Goal: Task Accomplishment & Management: Complete application form

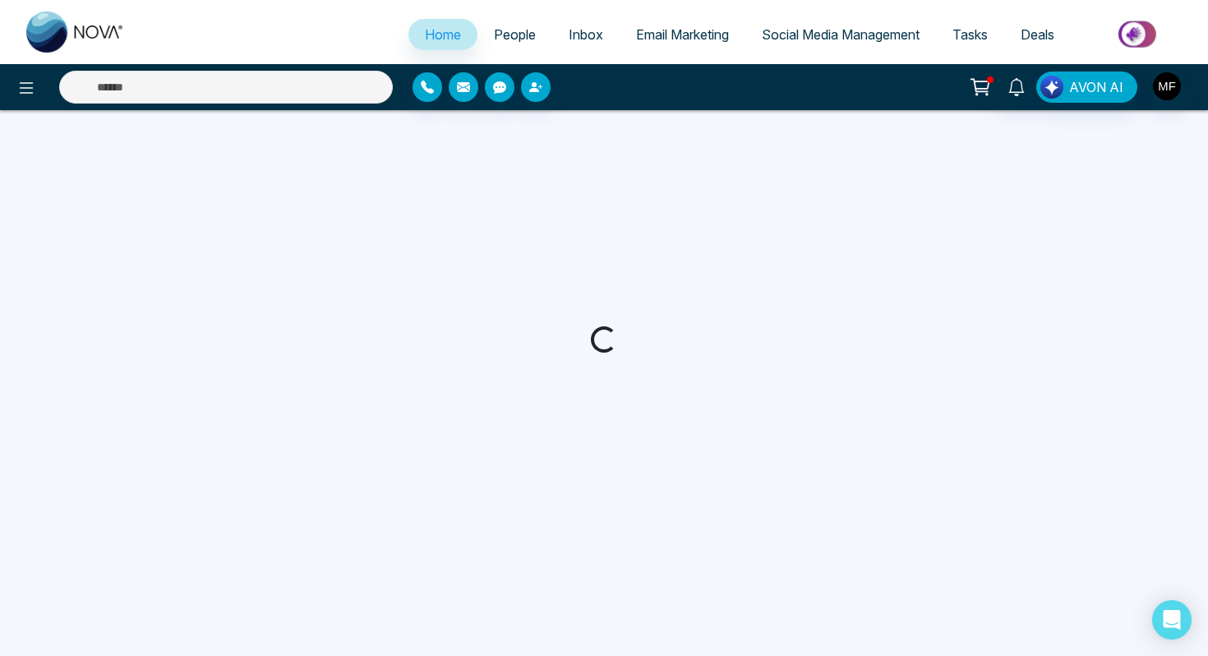
select select "*"
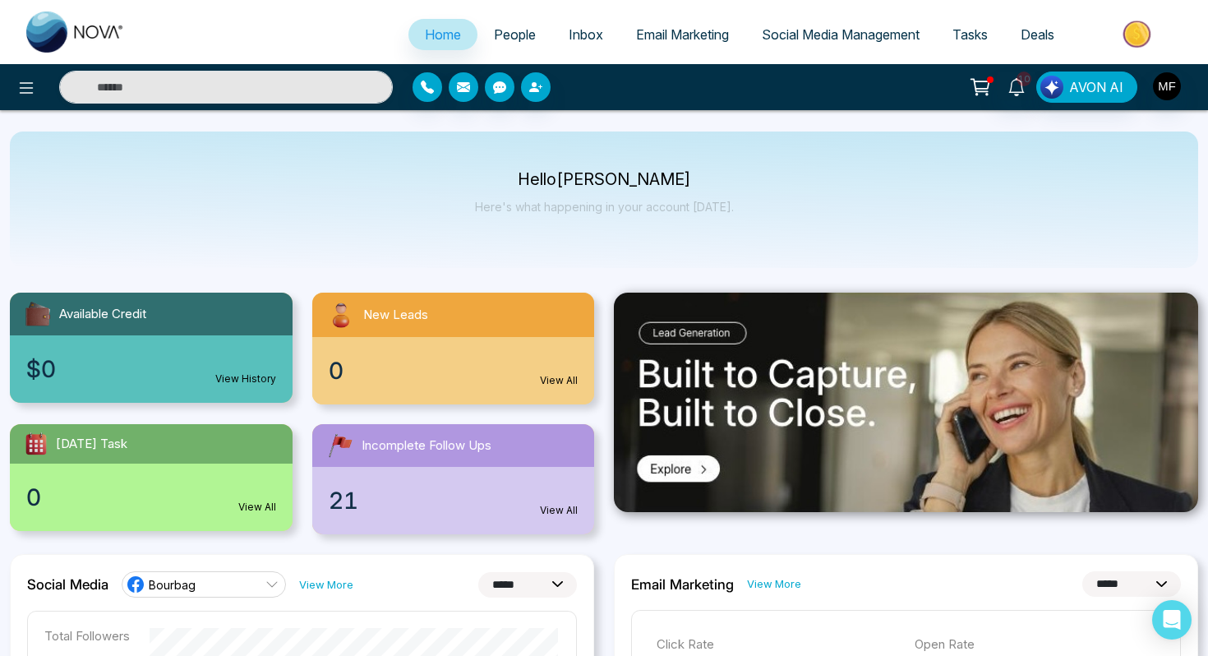
click at [503, 41] on span "People" at bounding box center [515, 34] width 42 height 16
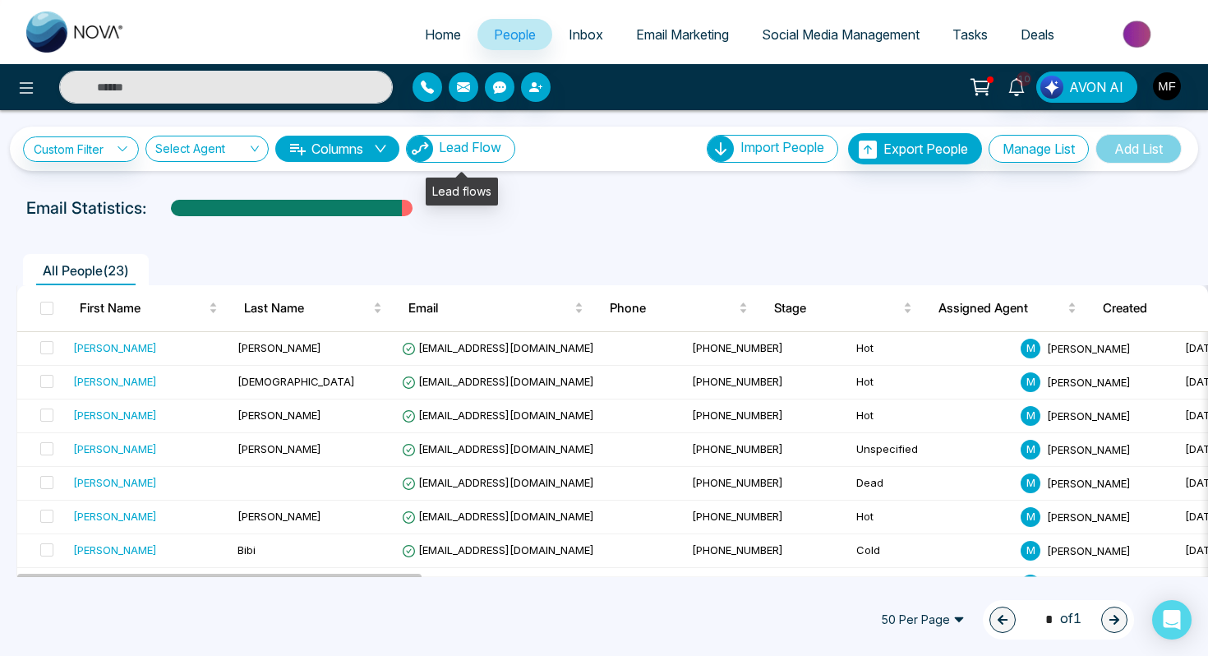
click at [466, 149] on span "Lead Flow" at bounding box center [470, 147] width 62 height 16
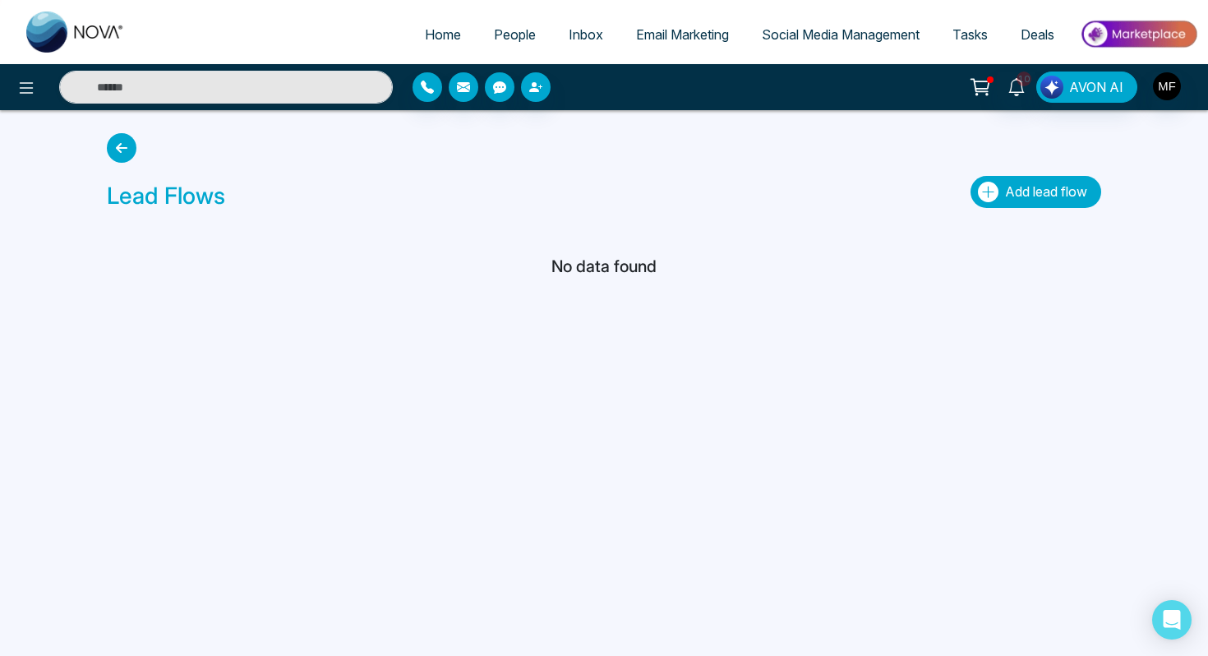
click at [991, 191] on icon "button" at bounding box center [988, 192] width 21 height 21
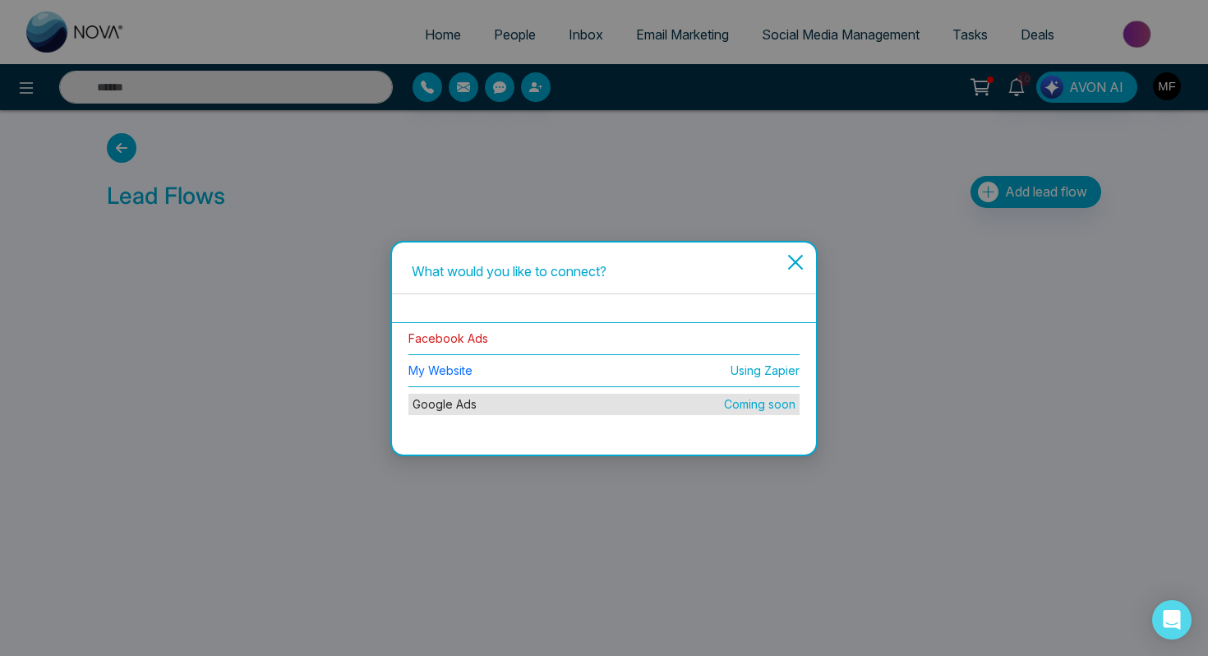
click at [477, 343] on link "Facebook Ads" at bounding box center [448, 338] width 80 height 14
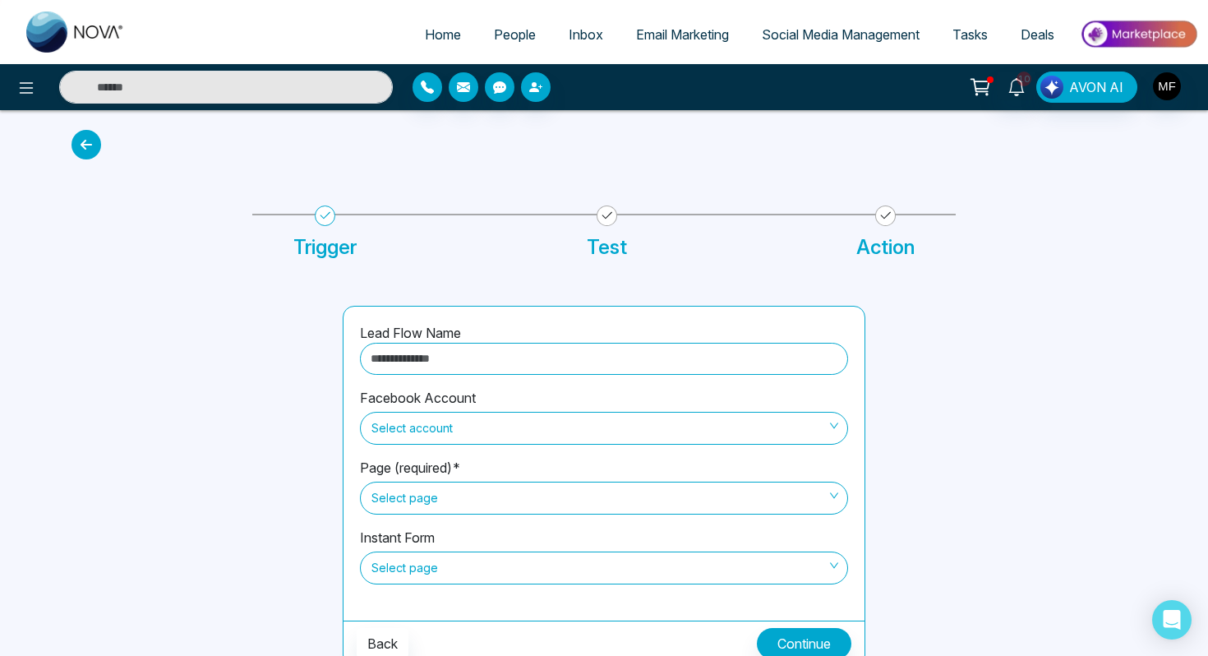
click at [494, 366] on input "text" at bounding box center [604, 359] width 488 height 32
click at [432, 430] on span "Select account" at bounding box center [603, 428] width 465 height 28
type input "**********"
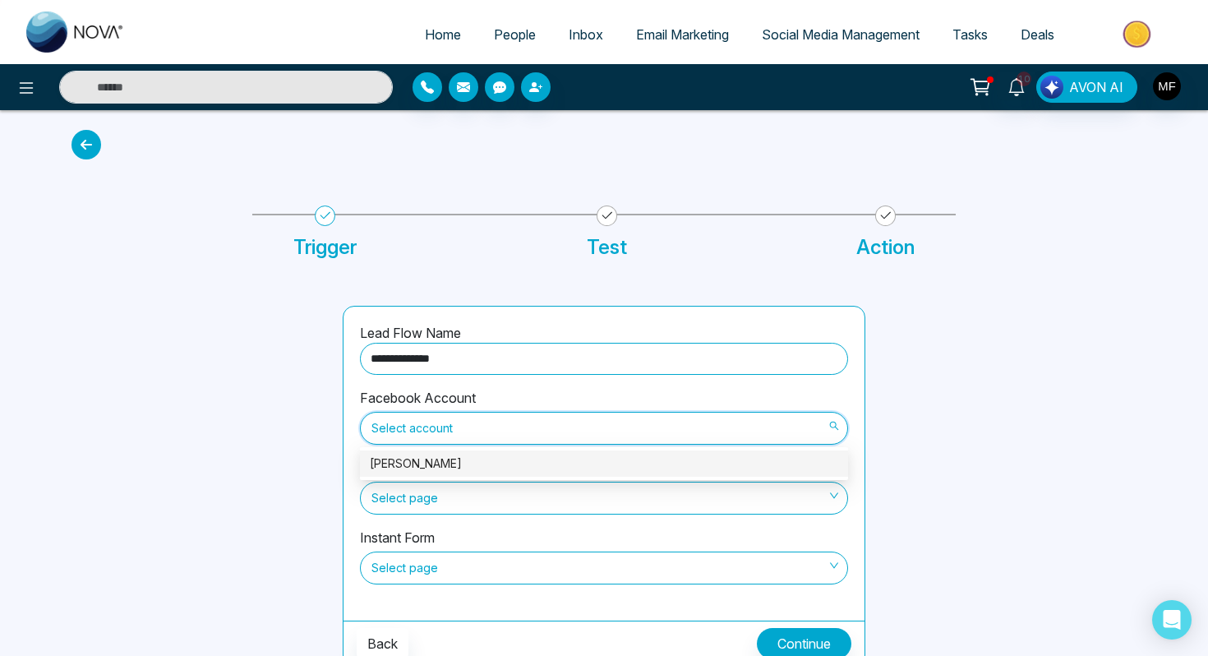
click at [434, 459] on div "[PERSON_NAME]" at bounding box center [604, 463] width 468 height 18
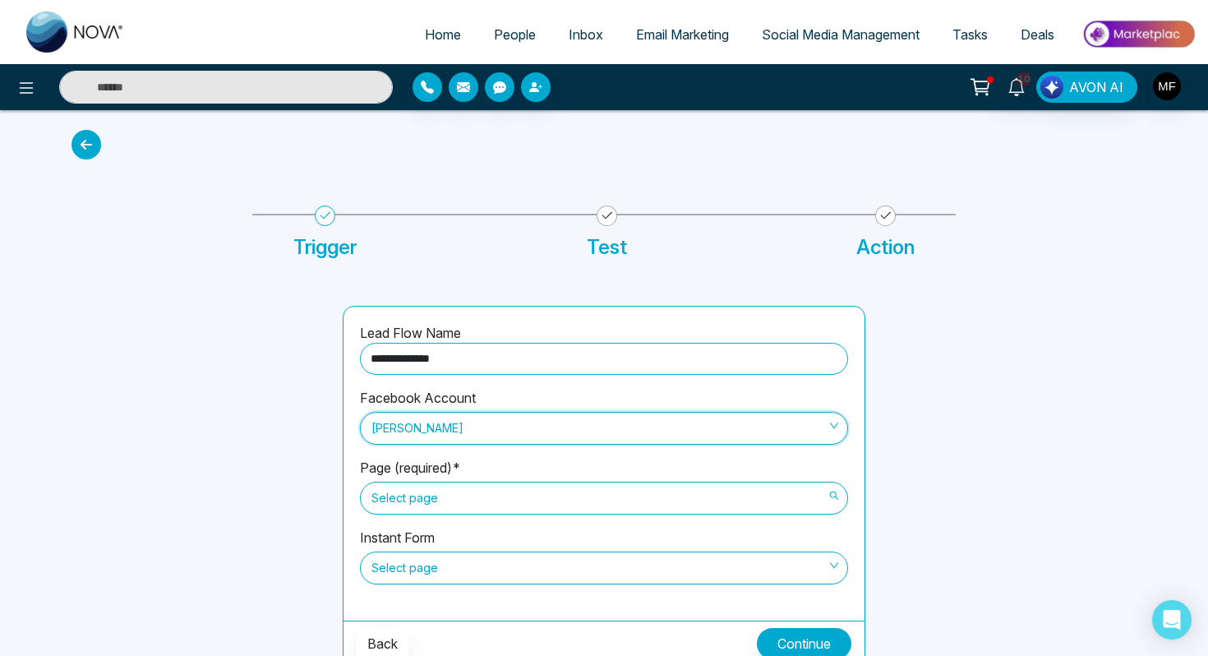
click at [434, 504] on span "Select page" at bounding box center [603, 498] width 465 height 28
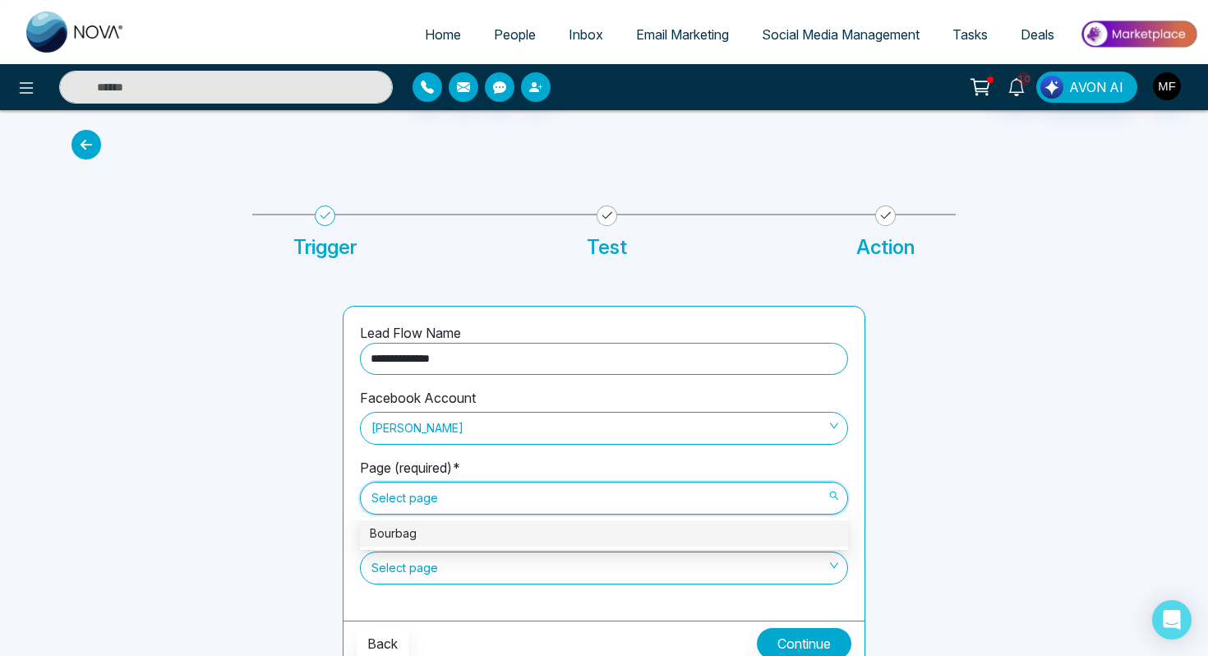
click at [428, 542] on div "Bourbag" at bounding box center [604, 533] width 468 height 18
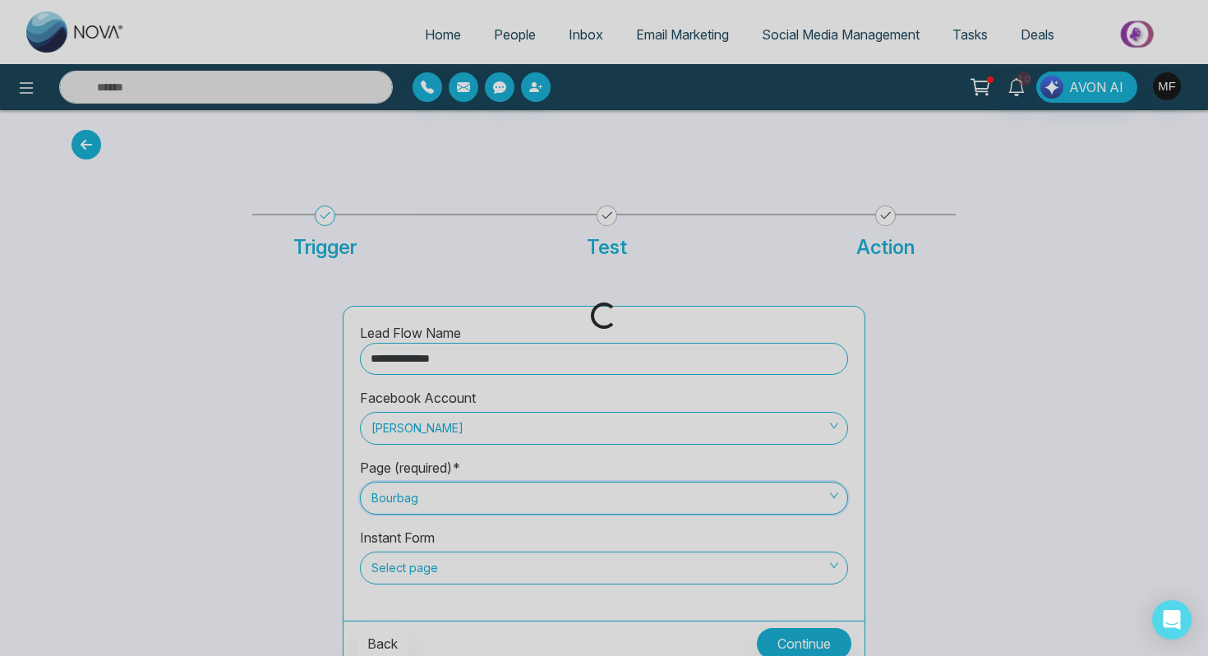
scroll to position [11, 0]
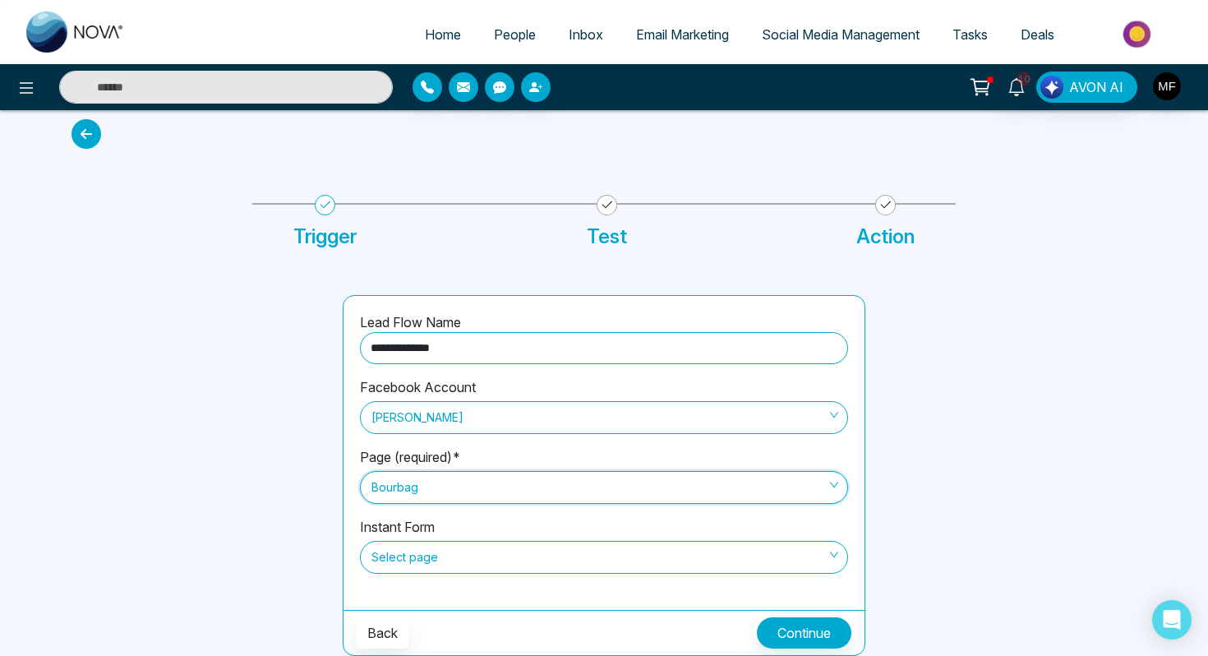
click at [432, 563] on span "Select page" at bounding box center [603, 557] width 465 height 28
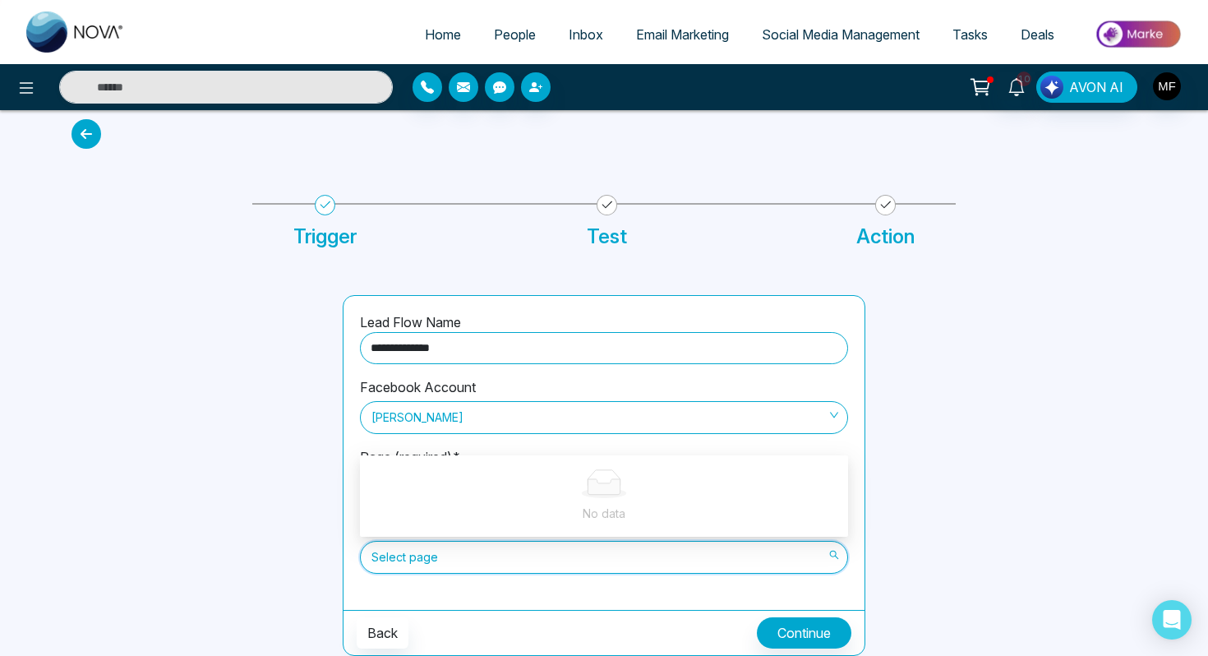
click at [444, 561] on span "Select page" at bounding box center [603, 557] width 465 height 28
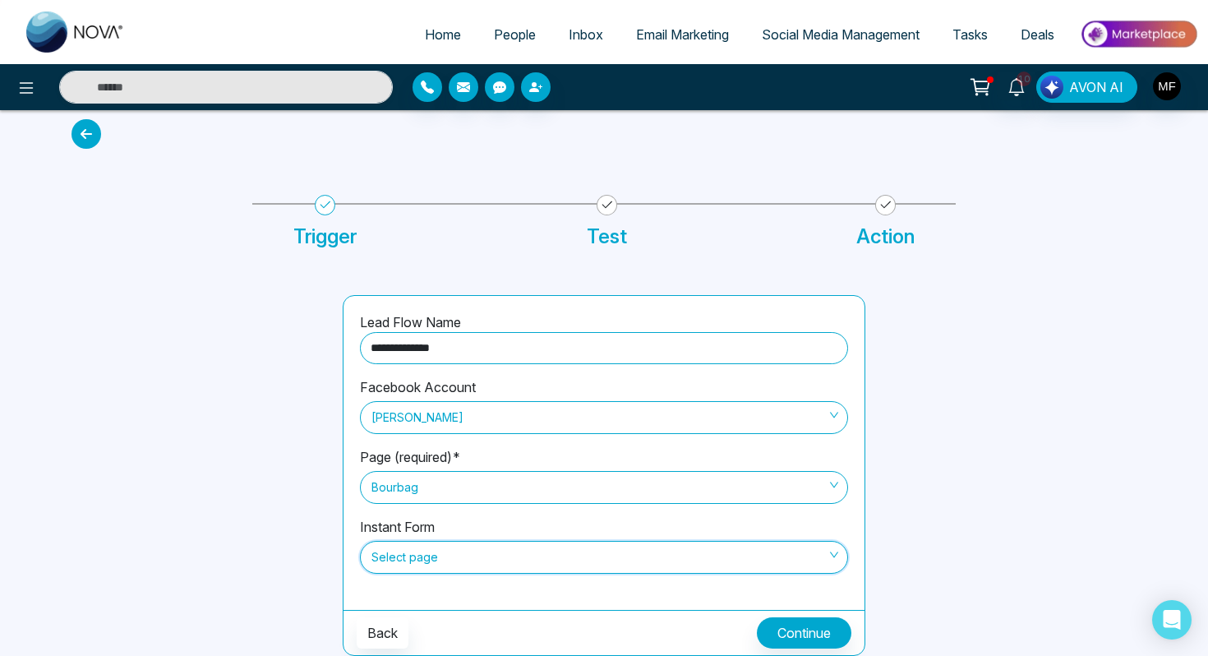
click at [487, 487] on span "Bourbag" at bounding box center [603, 487] width 465 height 28
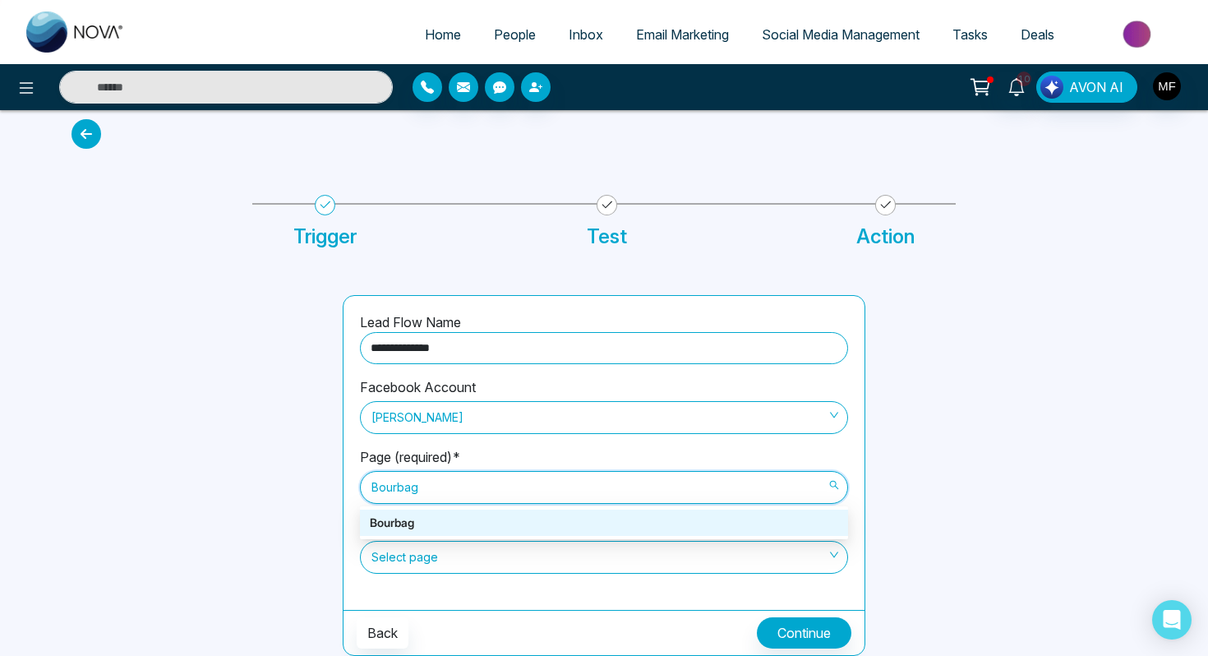
click at [476, 521] on div "Bourbag" at bounding box center [604, 523] width 468 height 18
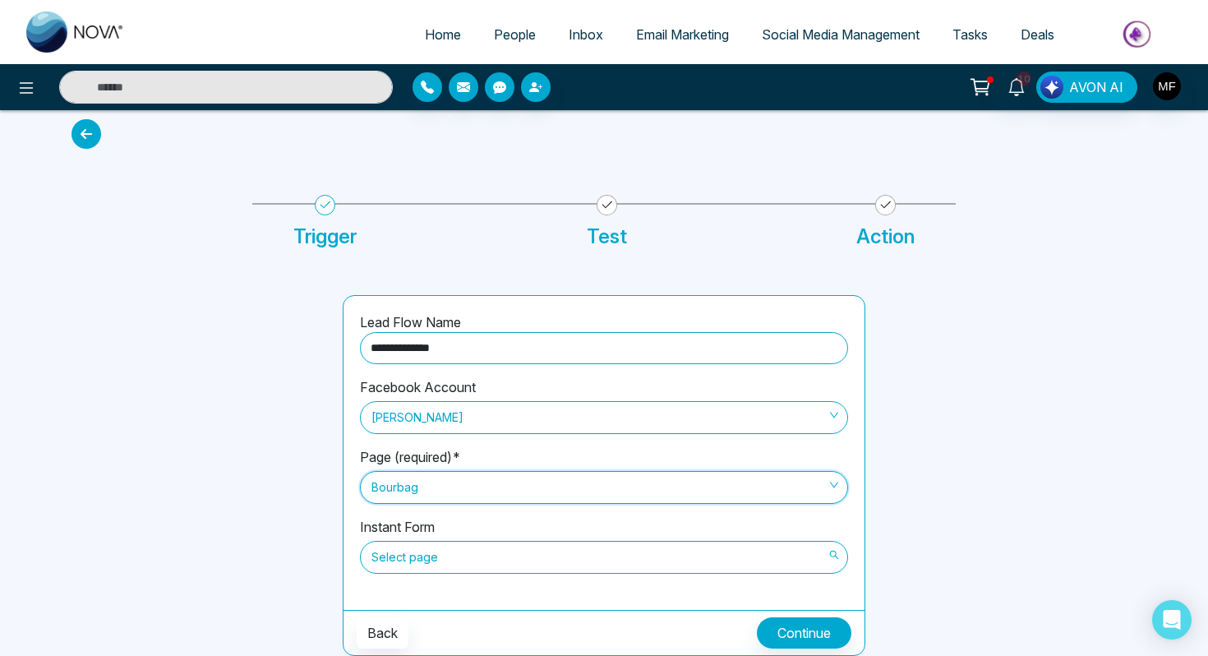
click at [528, 561] on span "Select page" at bounding box center [603, 557] width 465 height 28
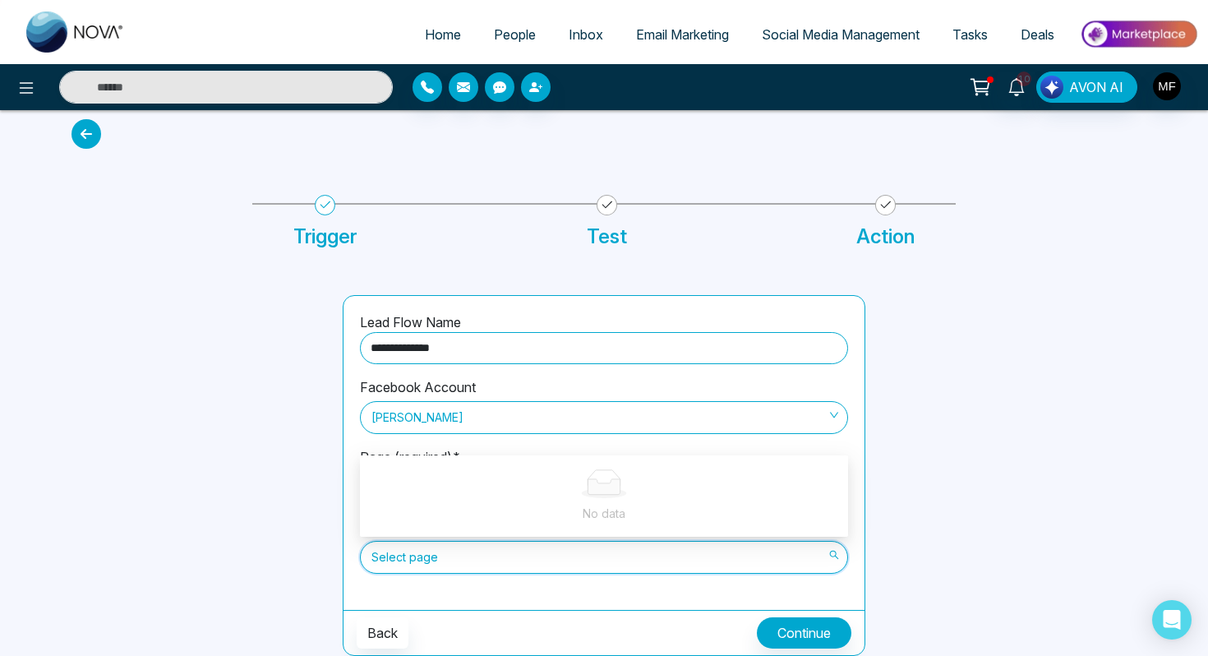
click at [964, 410] on div at bounding box center [1010, 475] width 271 height 361
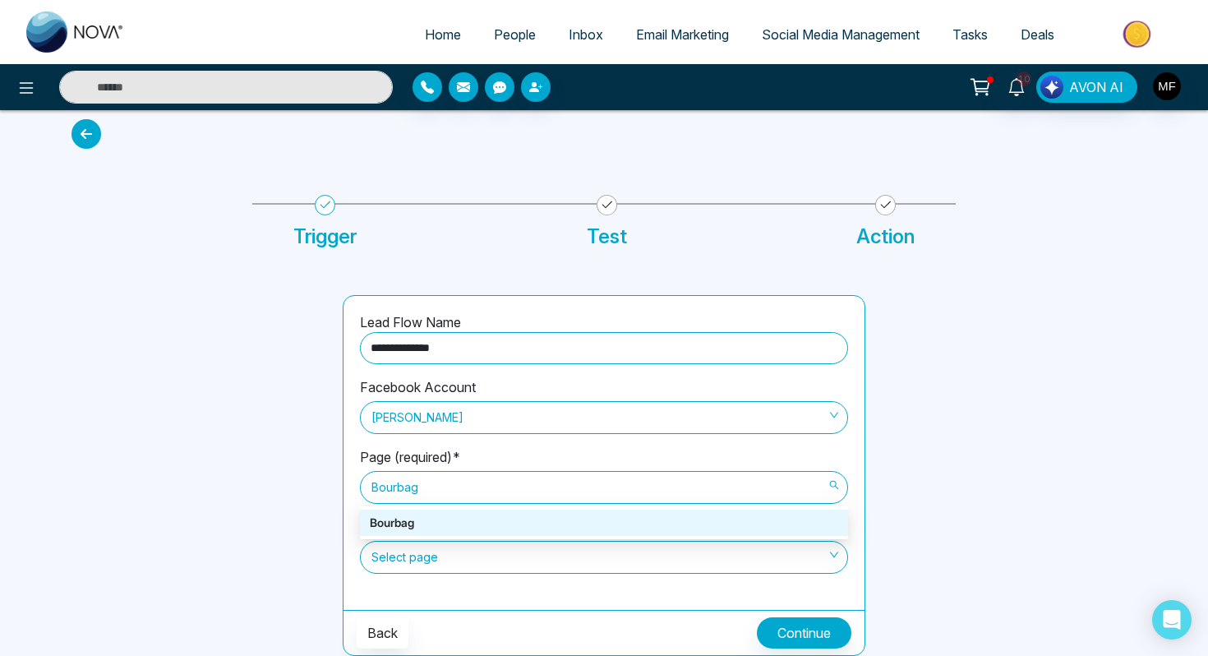
click at [427, 483] on span "Bourbag" at bounding box center [603, 487] width 465 height 28
click at [450, 557] on span "Select page" at bounding box center [603, 557] width 465 height 28
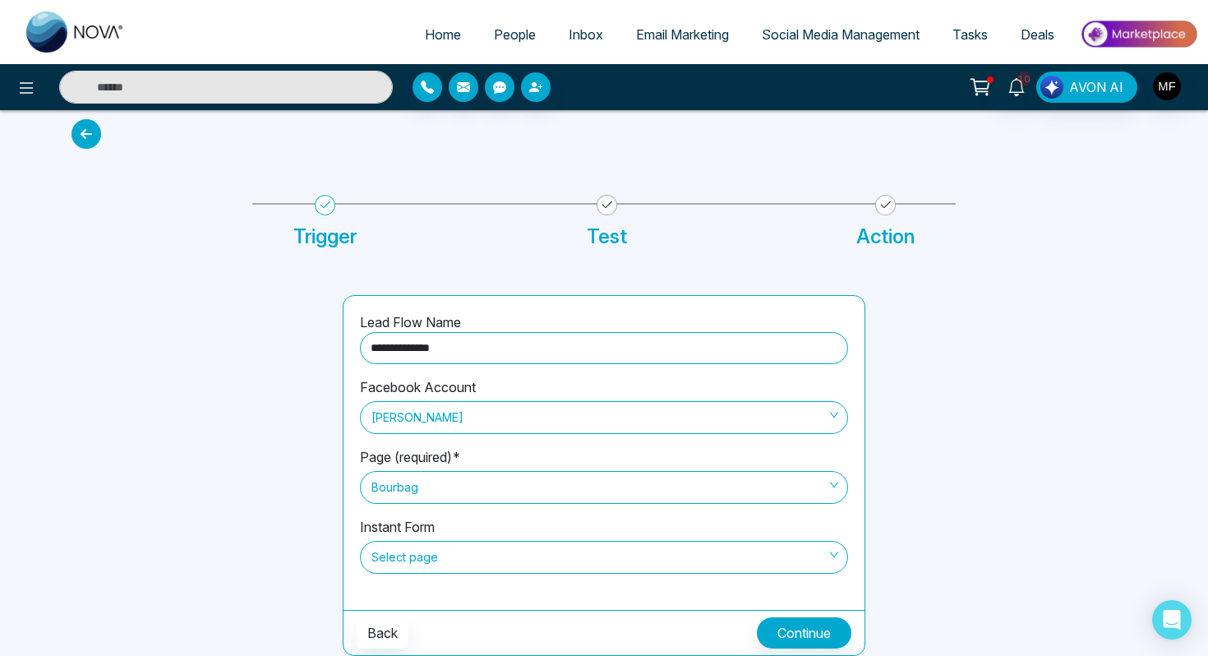
click at [502, 447] on div "Page (required)* Bourbag" at bounding box center [604, 482] width 488 height 70
click at [476, 483] on span "Bourbag" at bounding box center [603, 487] width 465 height 28
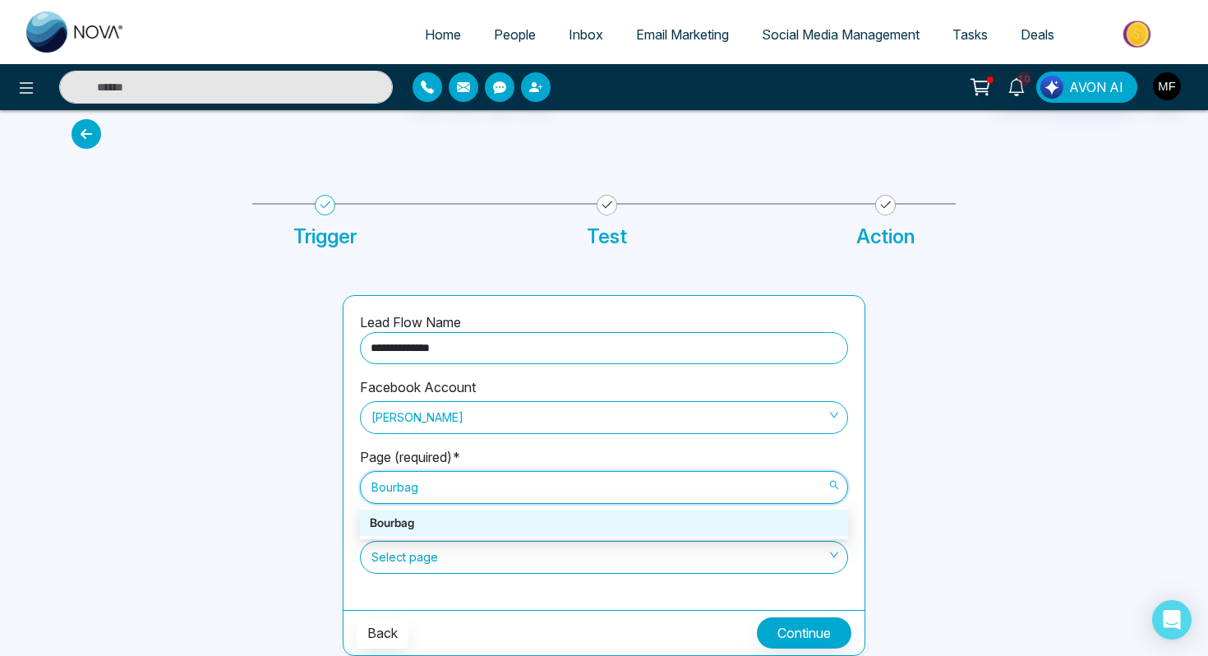
click at [461, 523] on div "Bourbag" at bounding box center [604, 523] width 468 height 18
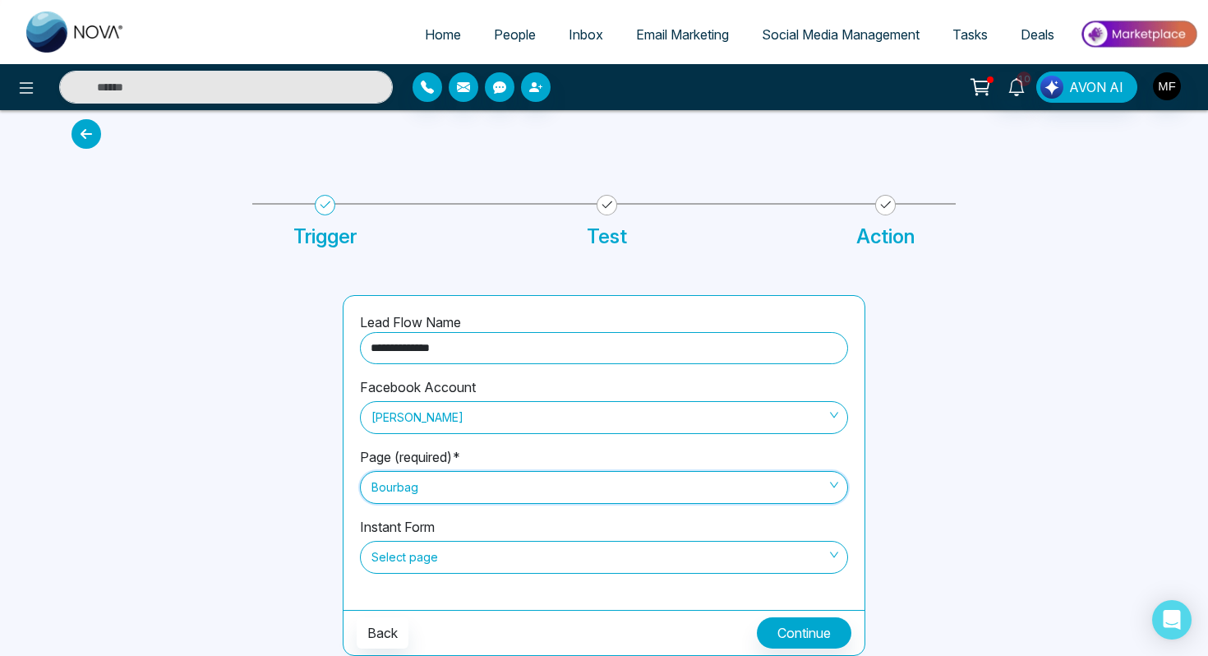
click at [483, 414] on span "[PERSON_NAME]" at bounding box center [603, 418] width 465 height 28
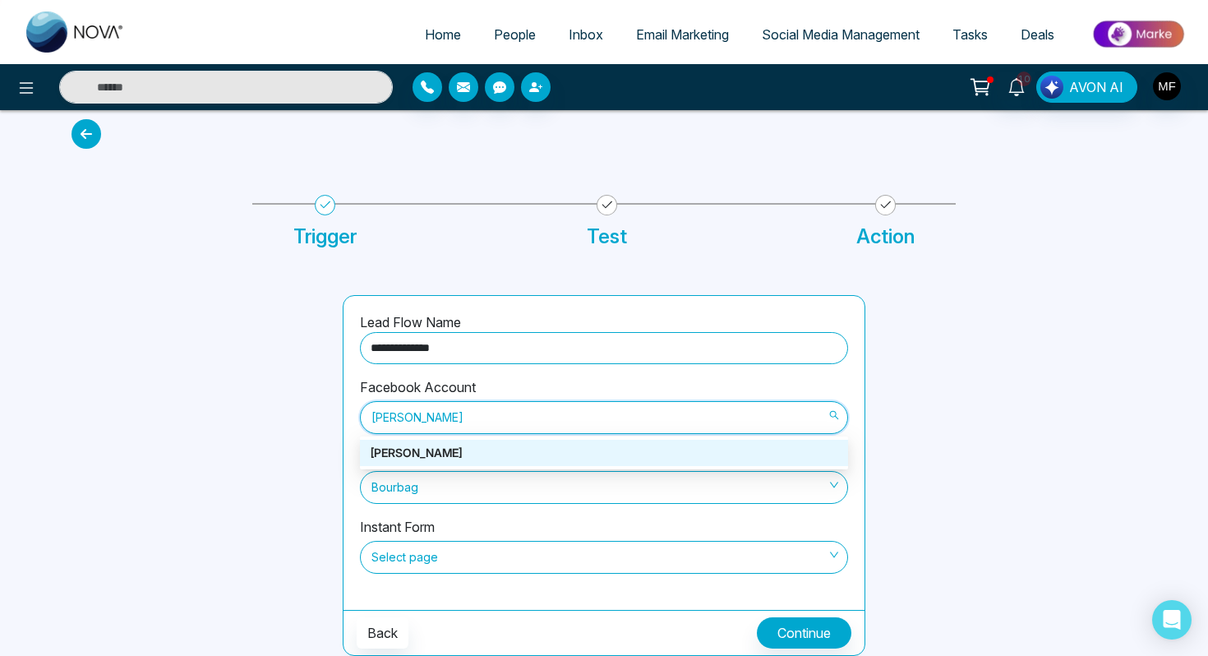
click at [473, 445] on div "[PERSON_NAME]" at bounding box center [604, 453] width 468 height 18
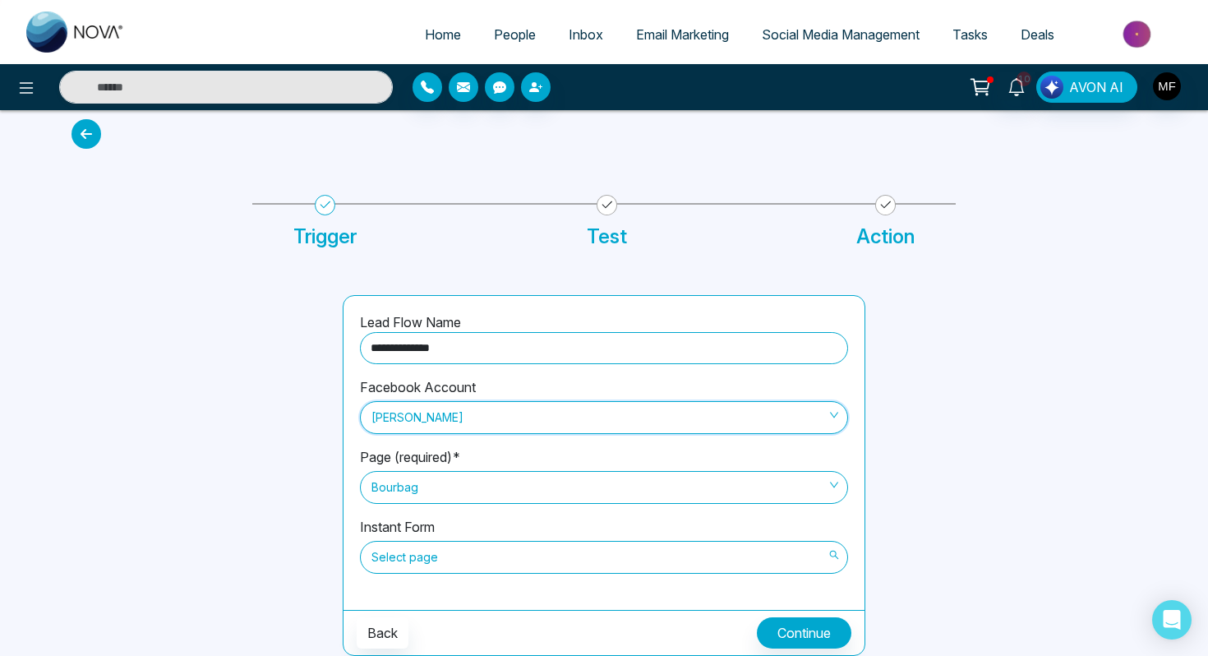
click at [445, 570] on span "Select page" at bounding box center [603, 557] width 465 height 28
click at [541, 484] on span "Bourbag" at bounding box center [603, 487] width 465 height 28
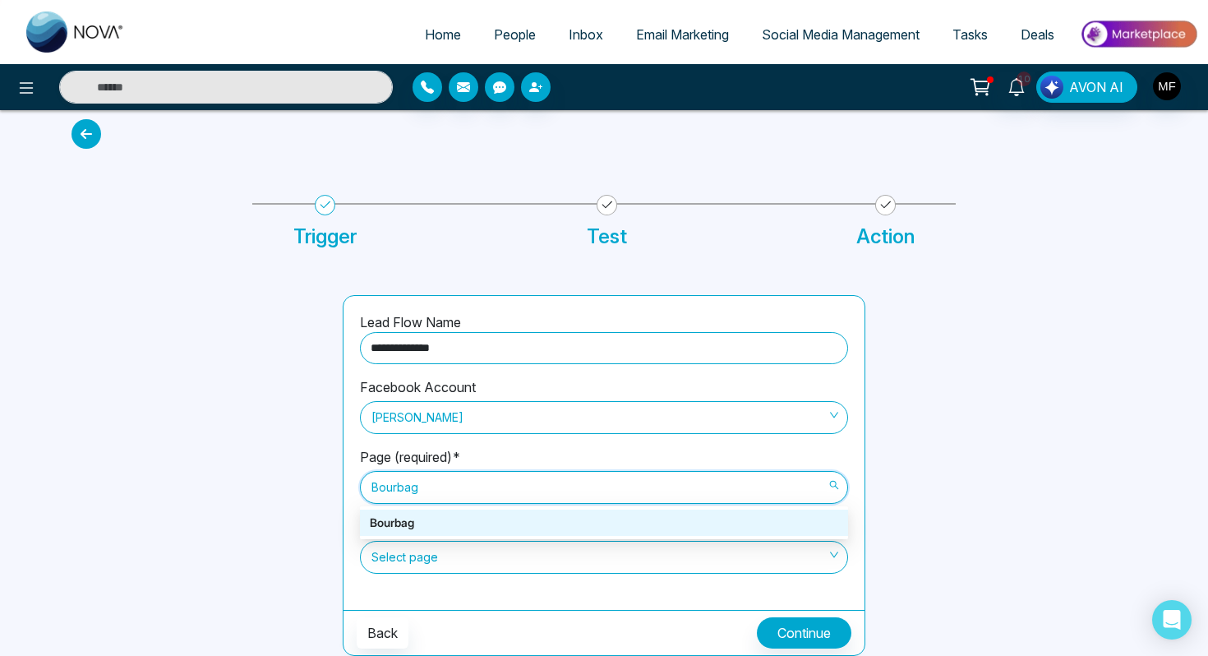
click at [519, 522] on div "Bourbag" at bounding box center [604, 523] width 468 height 18
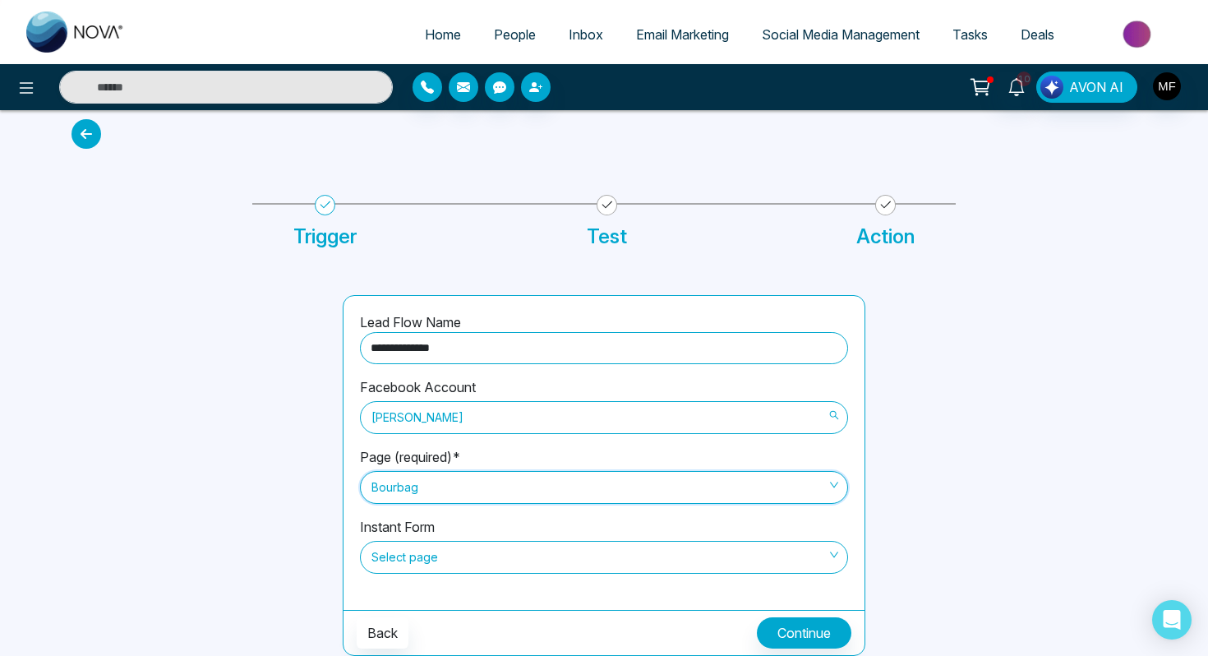
click at [558, 421] on span "[PERSON_NAME]" at bounding box center [603, 418] width 465 height 28
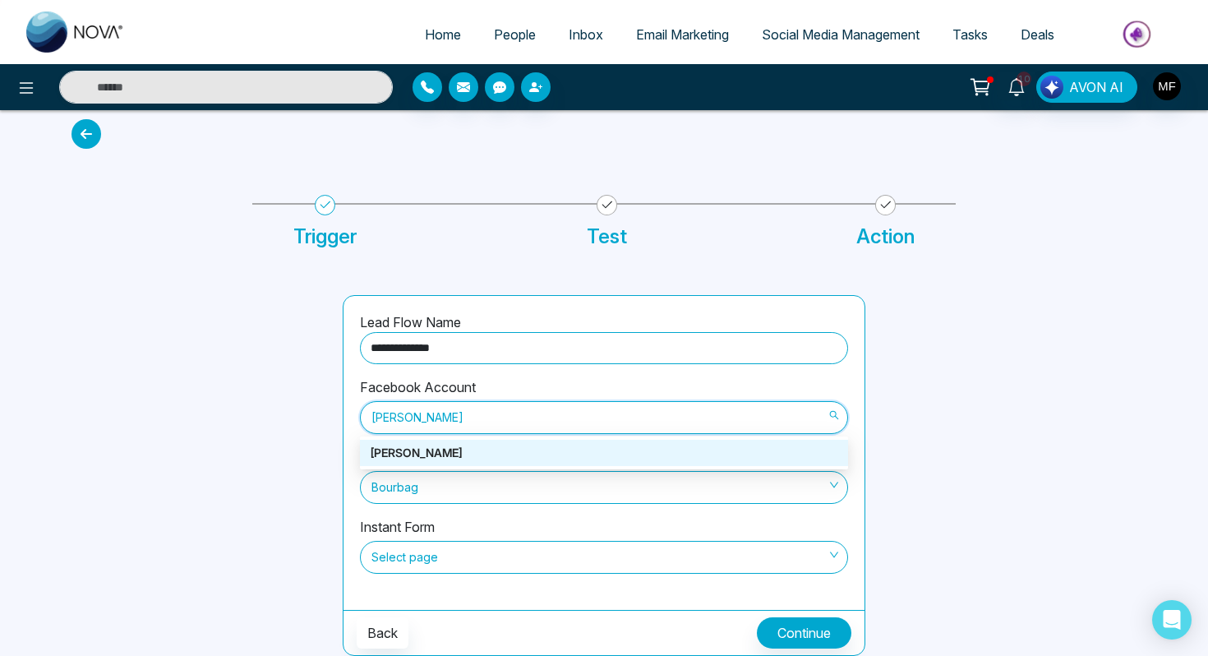
click at [251, 416] on div at bounding box center [197, 475] width 271 height 361
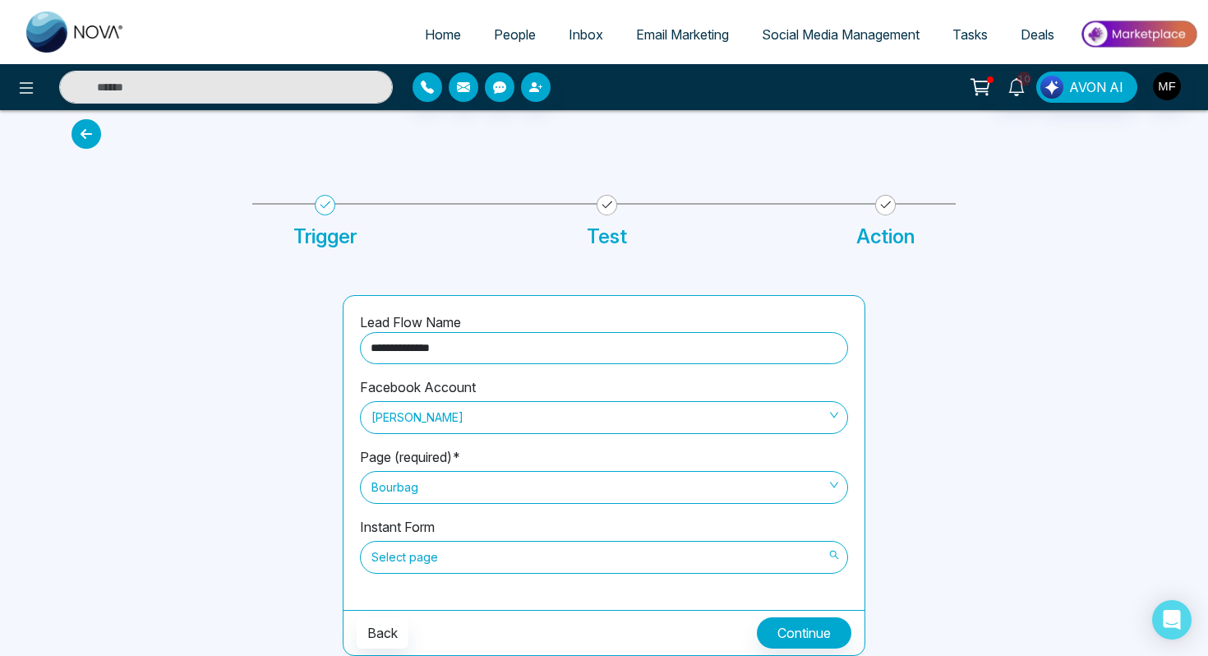
click at [505, 554] on span "Select page" at bounding box center [603, 557] width 465 height 28
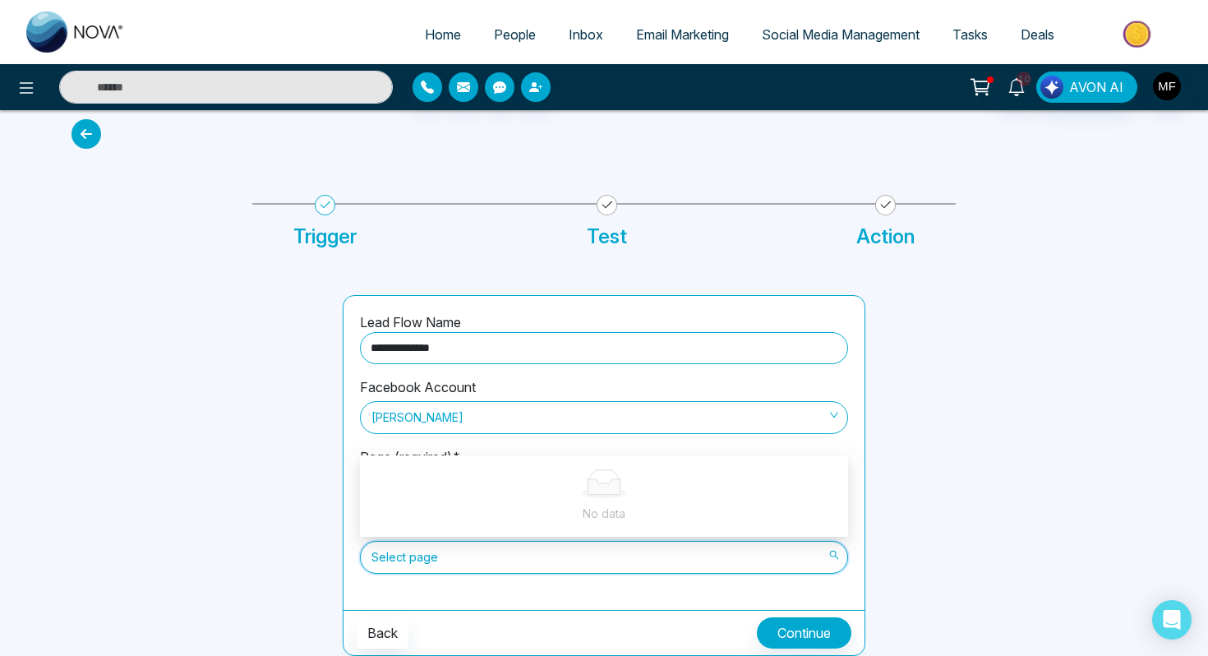
click at [572, 446] on div "**********" at bounding box center [604, 453] width 521 height 314
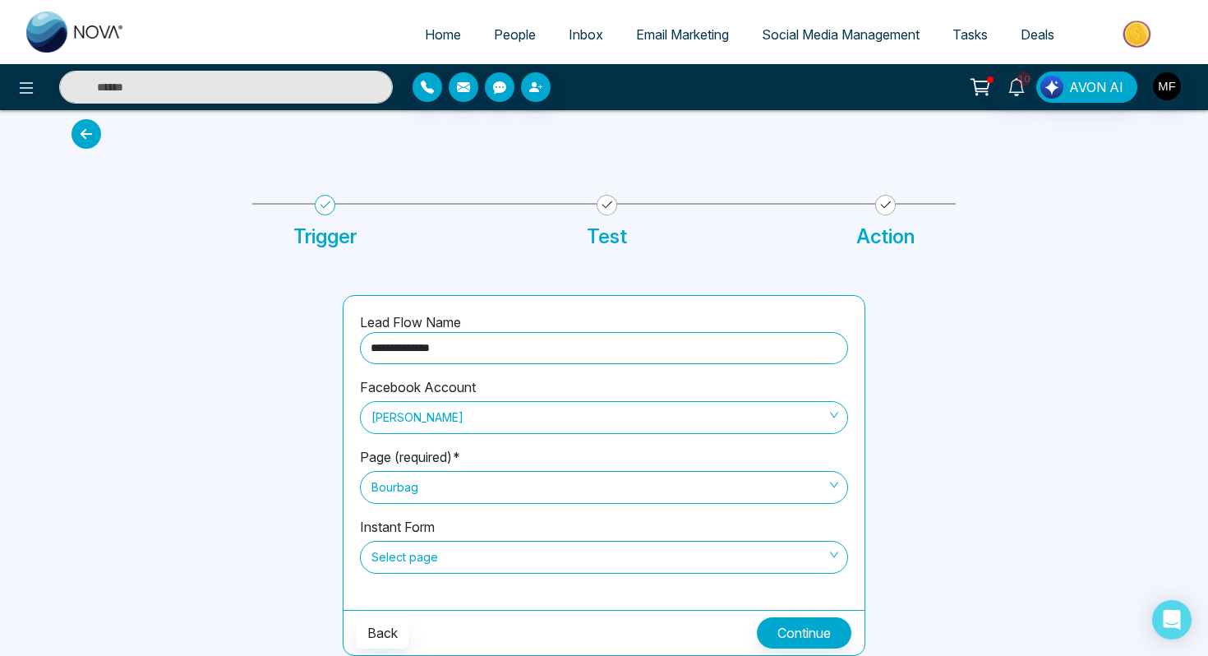
click at [548, 487] on span "Bourbag" at bounding box center [603, 487] width 465 height 28
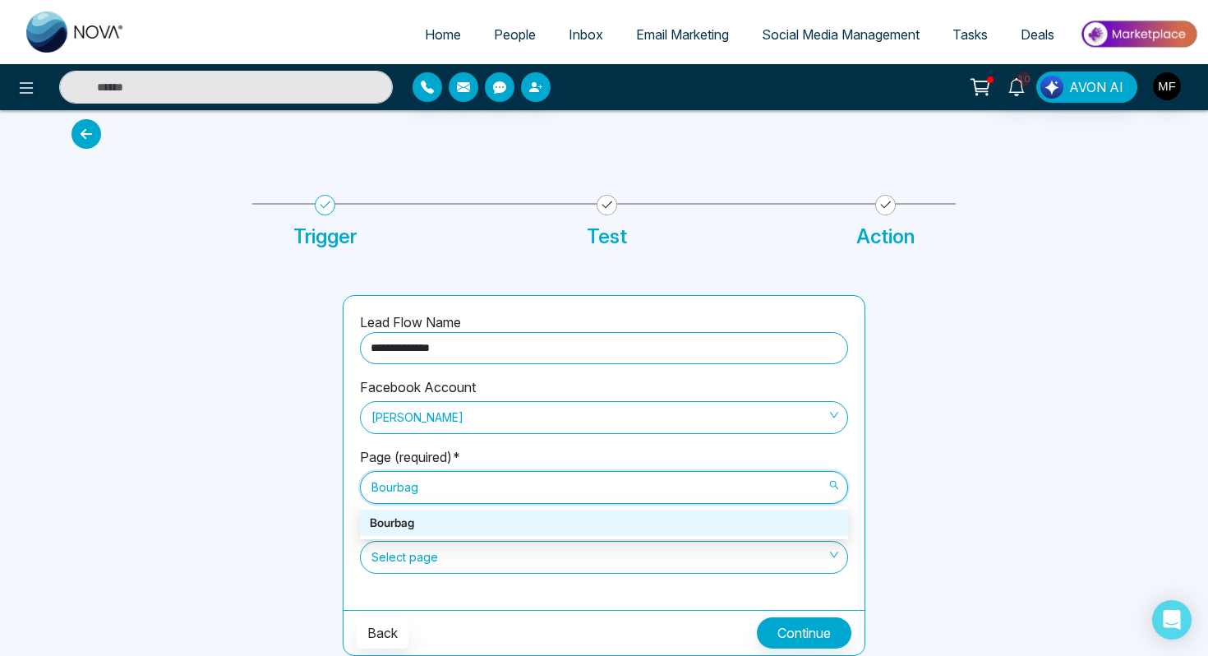
click at [531, 521] on div "Bourbag" at bounding box center [604, 523] width 468 height 18
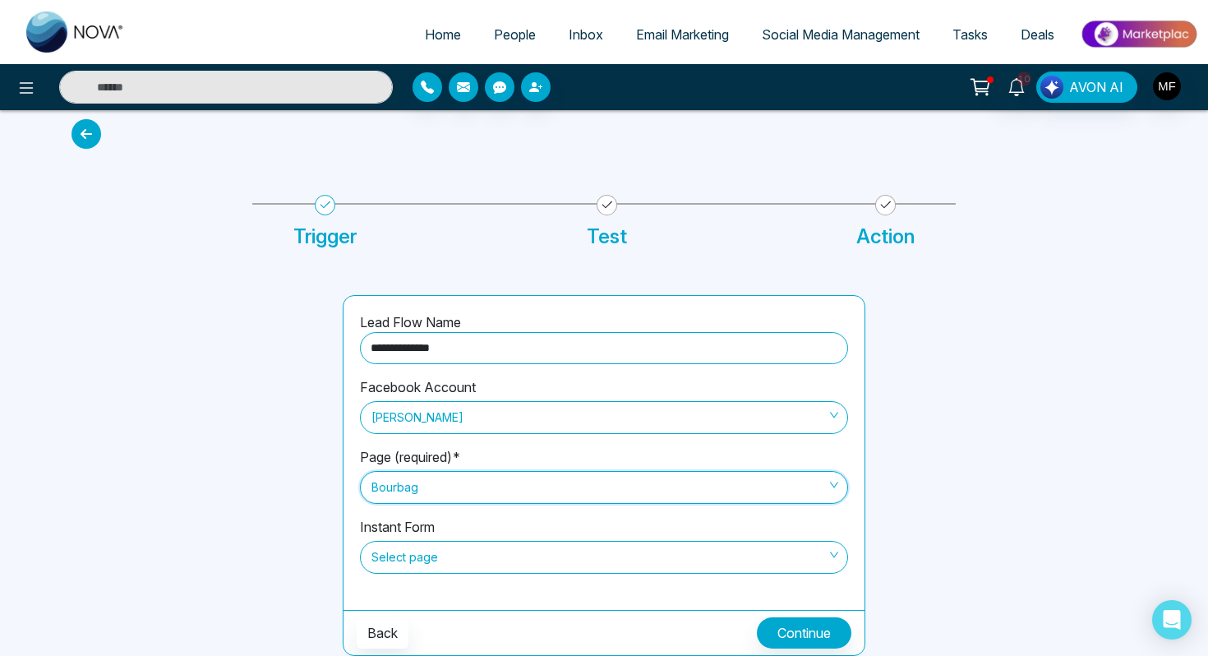
click at [564, 414] on span "[PERSON_NAME]" at bounding box center [603, 418] width 465 height 28
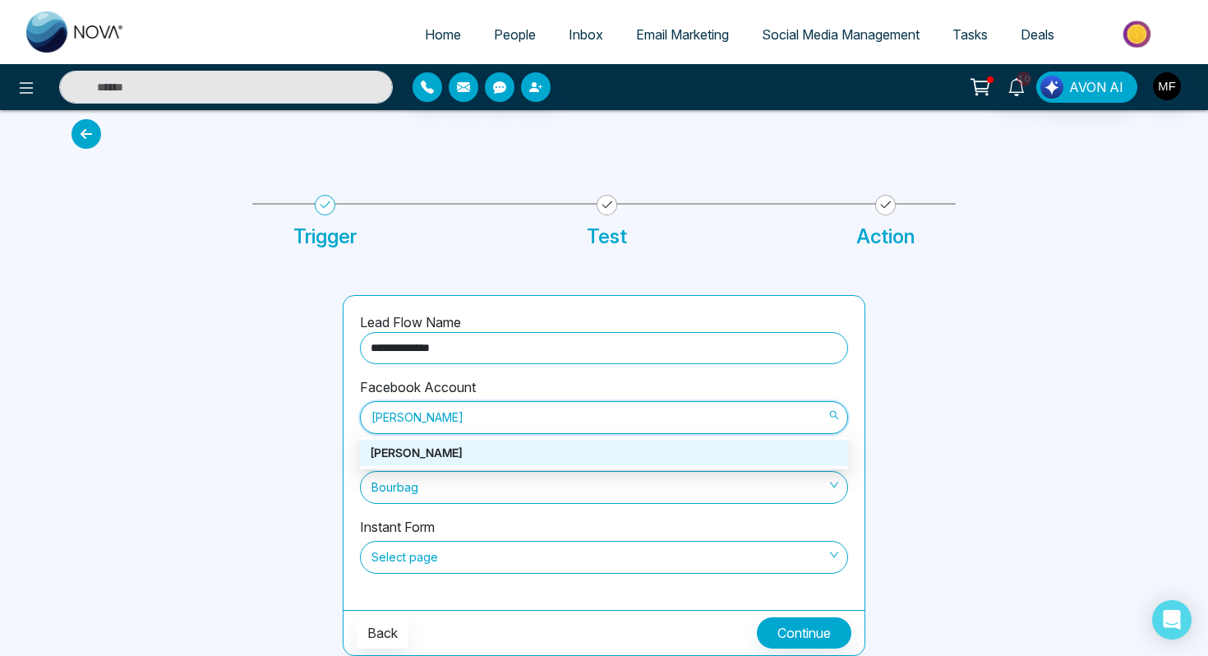
click at [544, 450] on div "[PERSON_NAME]" at bounding box center [604, 453] width 468 height 18
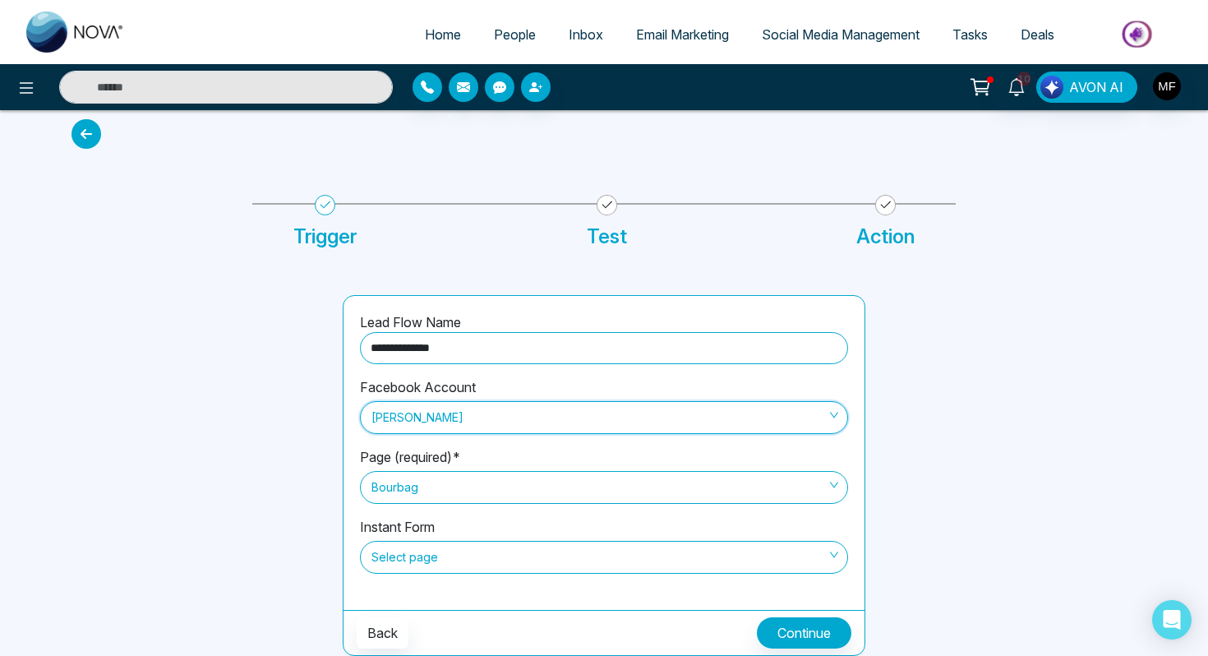
click at [524, 478] on span "Bourbag" at bounding box center [603, 487] width 465 height 28
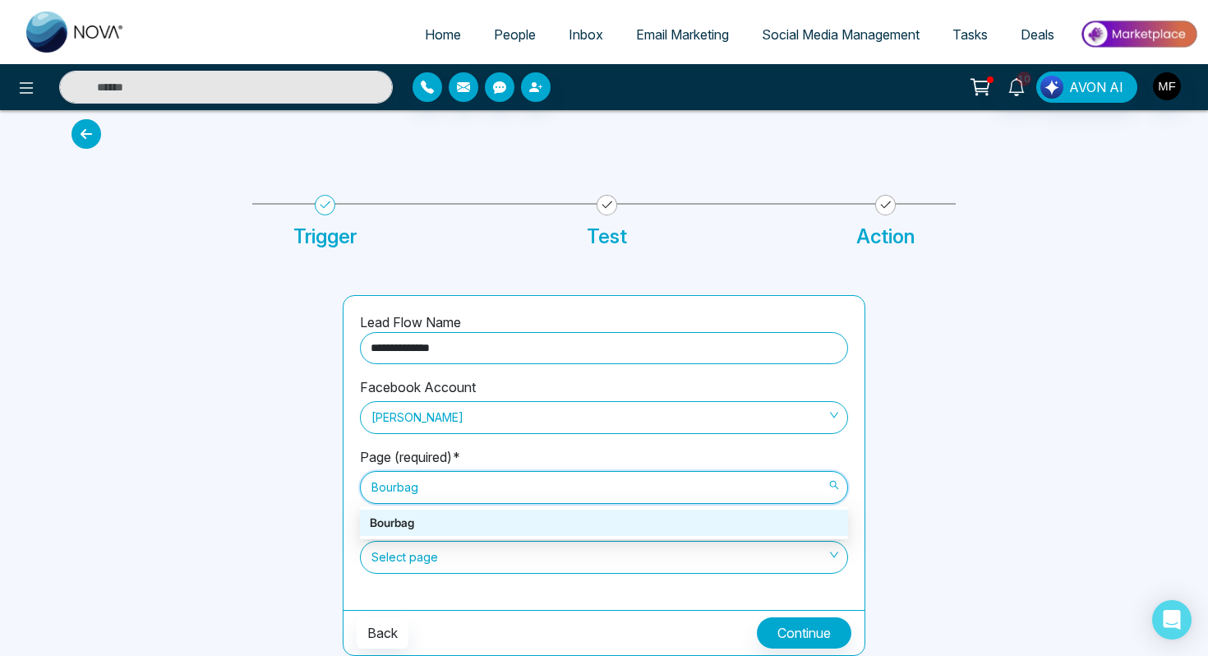
click at [227, 420] on div at bounding box center [197, 475] width 271 height 361
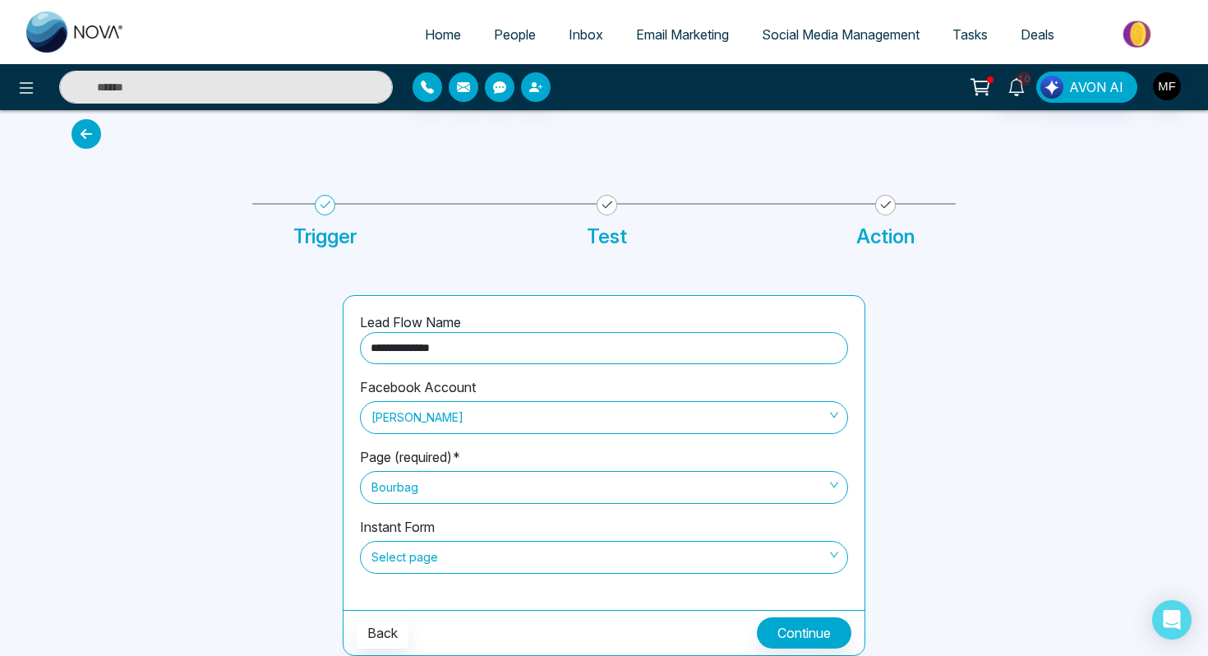
click at [411, 413] on span "[PERSON_NAME]" at bounding box center [603, 418] width 465 height 28
click at [411, 414] on span "[PERSON_NAME]" at bounding box center [603, 418] width 465 height 28
click at [807, 39] on span "Social Media Management" at bounding box center [841, 34] width 158 height 16
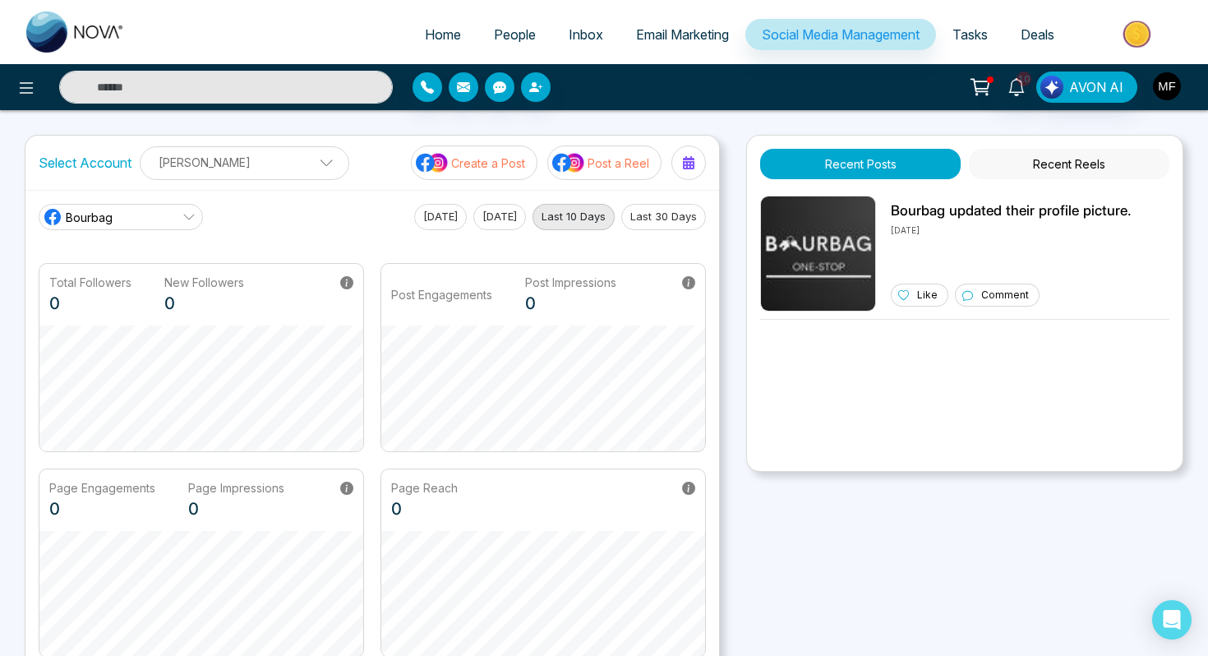
click at [1175, 93] on img "button" at bounding box center [1167, 86] width 28 height 28
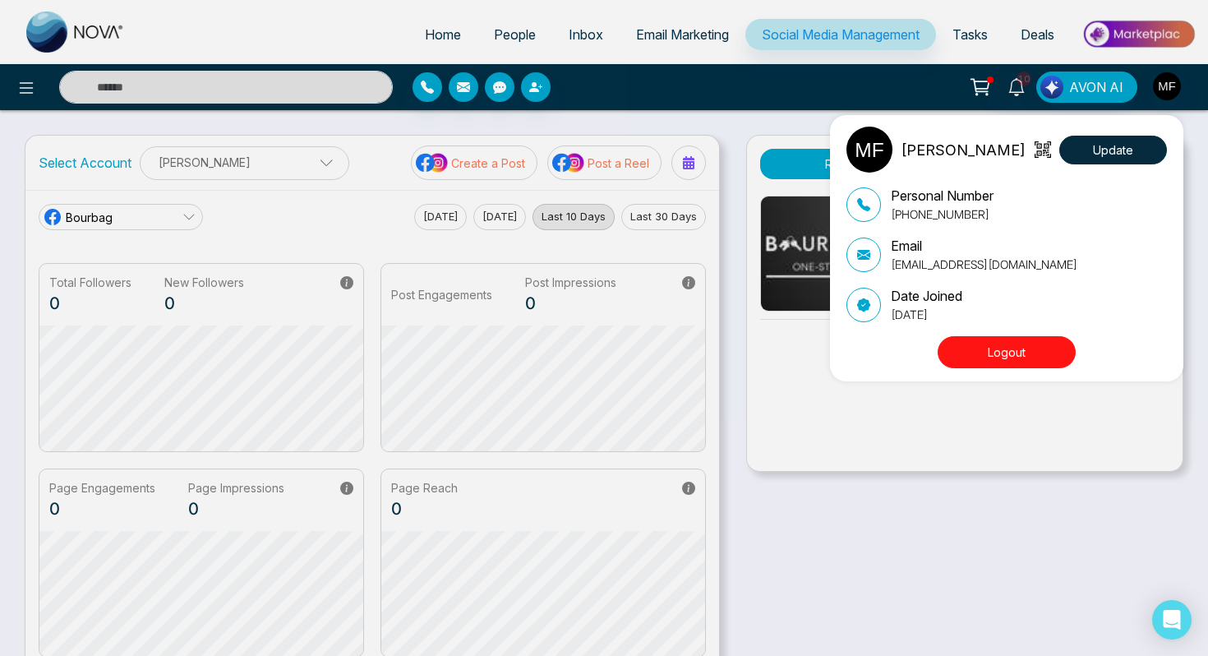
click at [742, 91] on div "[PERSON_NAME] Update Personal Number [PHONE_NUMBER] Email [EMAIL_ADDRESS][DOMAI…" at bounding box center [604, 328] width 1208 height 656
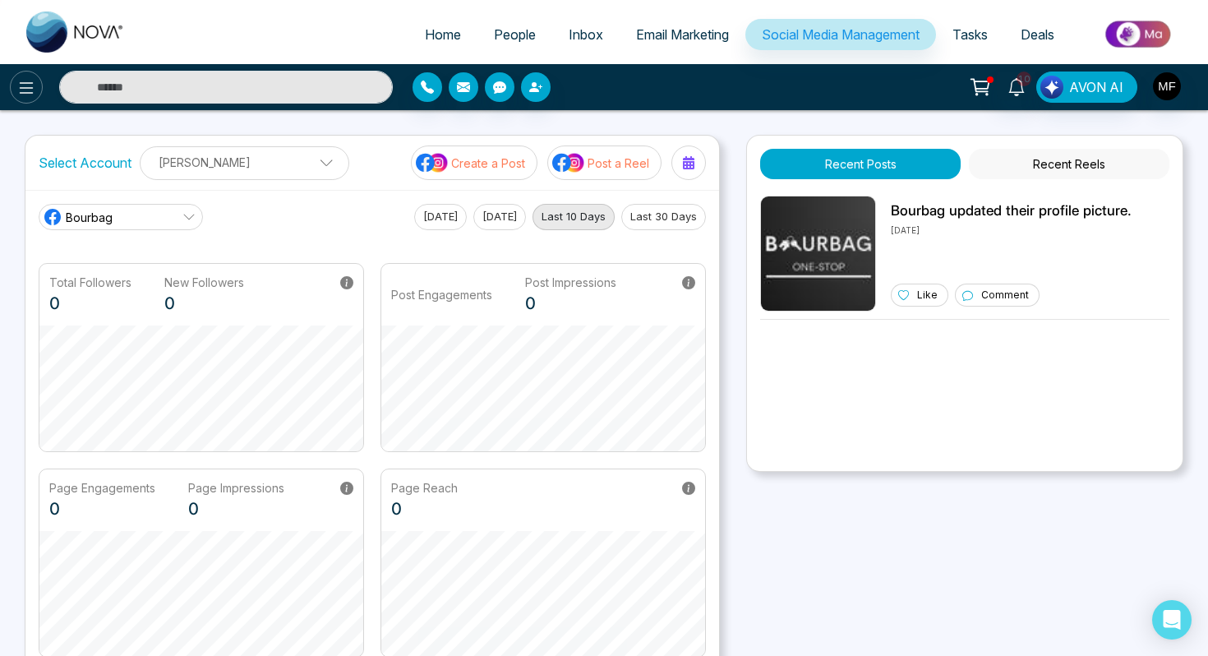
click at [13, 96] on button at bounding box center [26, 87] width 33 height 33
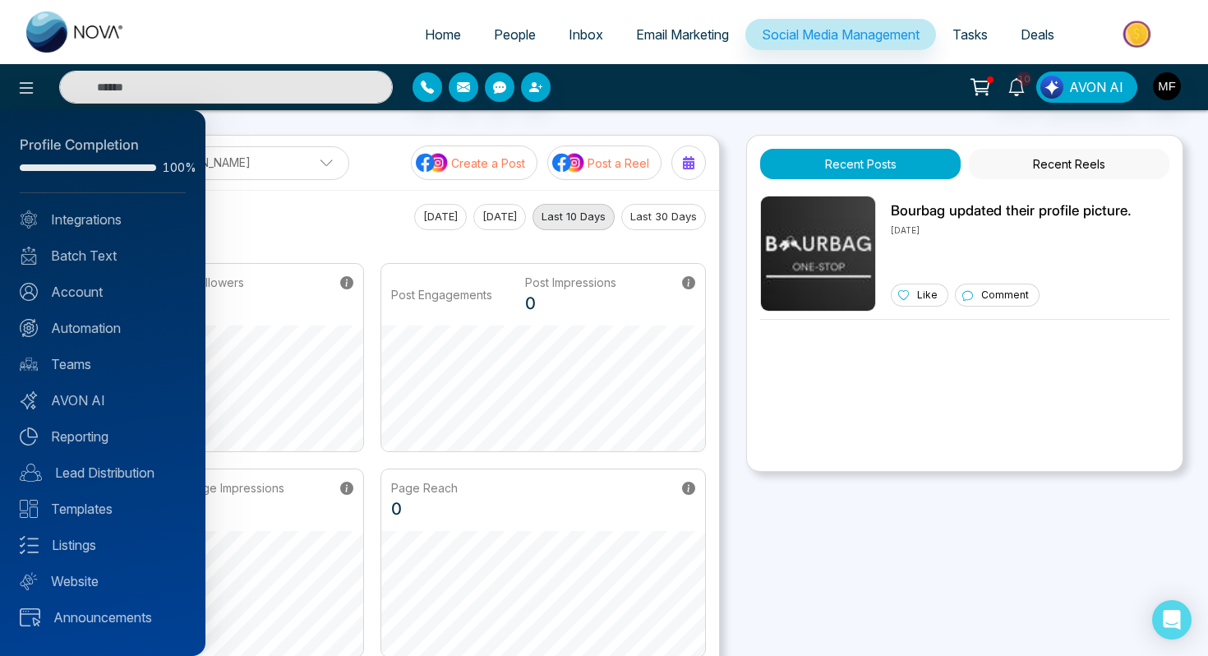
click at [16, 92] on div at bounding box center [604, 328] width 1208 height 656
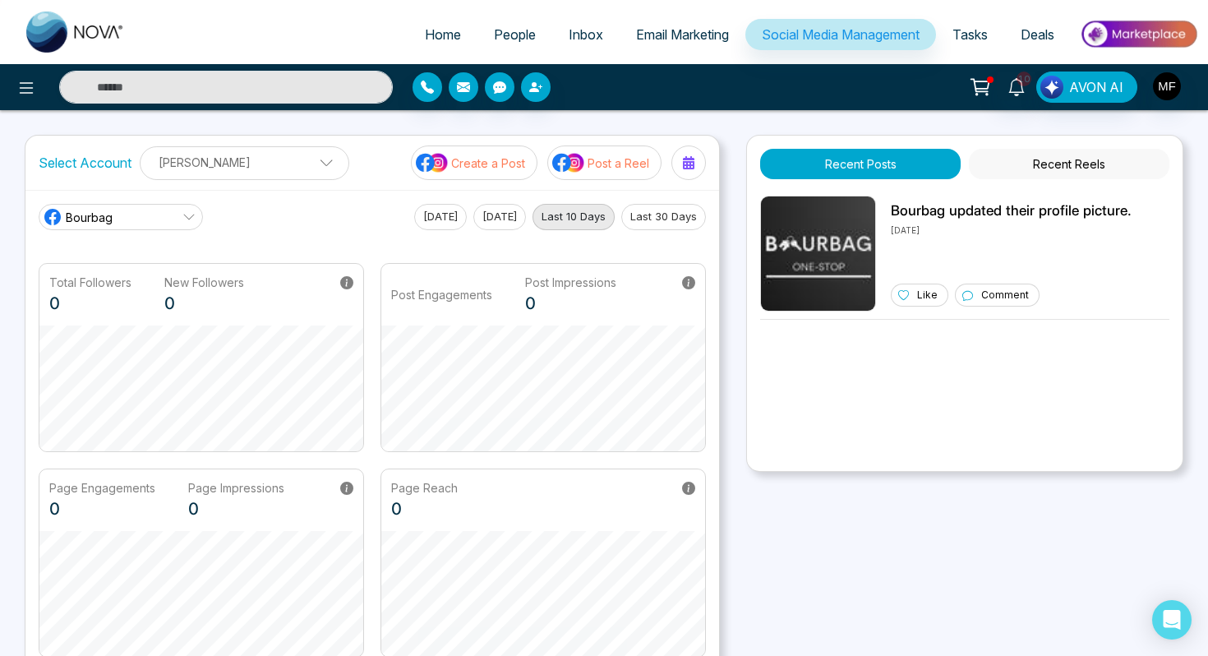
click at [223, 178] on div "[PERSON_NAME] Add Social Accounts" at bounding box center [245, 163] width 210 height 34
click at [29, 95] on icon at bounding box center [26, 88] width 20 height 20
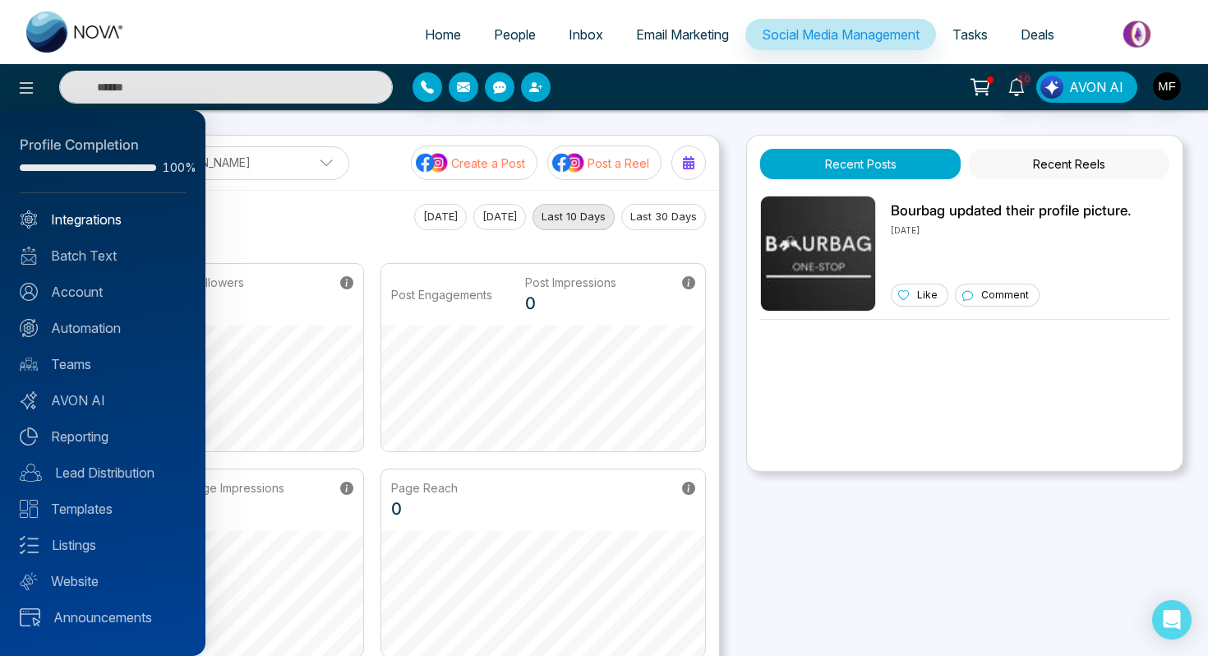
click at [89, 223] on link "Integrations" at bounding box center [103, 220] width 166 height 20
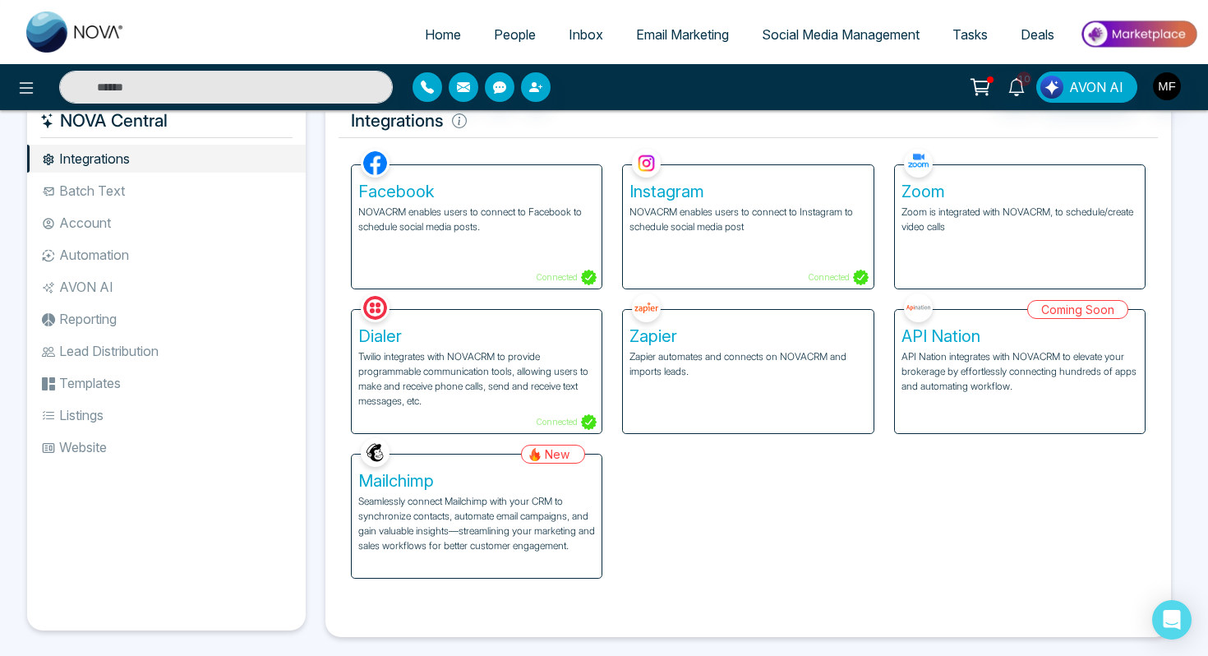
scroll to position [44, 0]
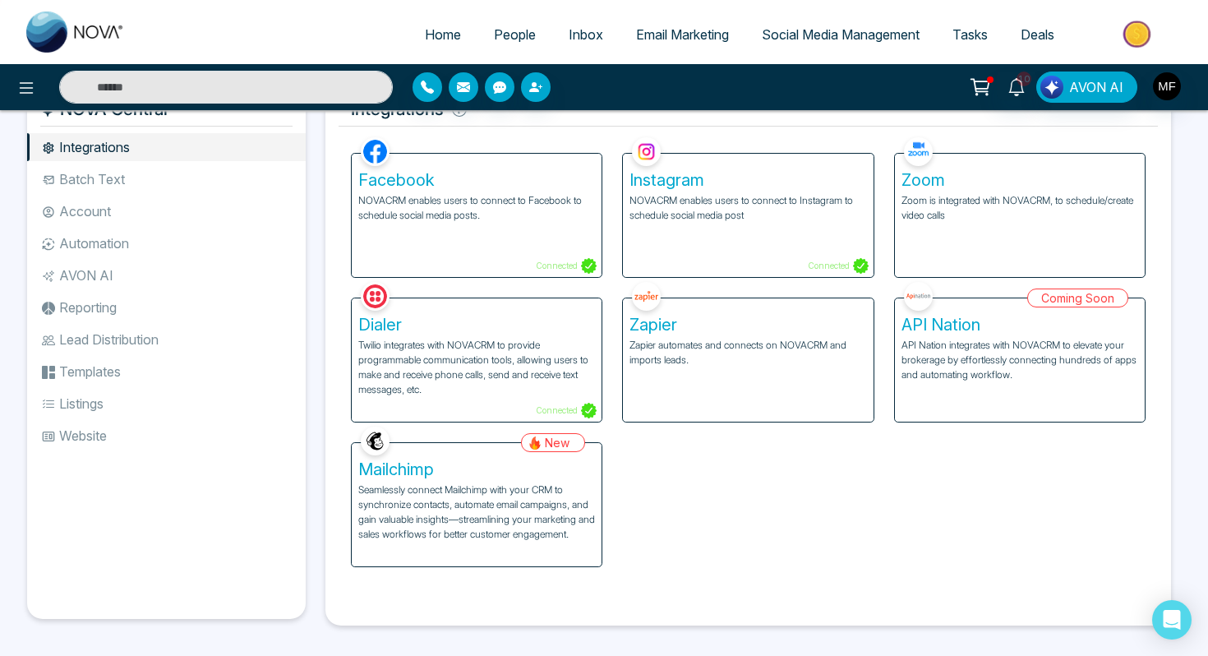
click at [384, 186] on h5 "Facebook" at bounding box center [476, 180] width 237 height 20
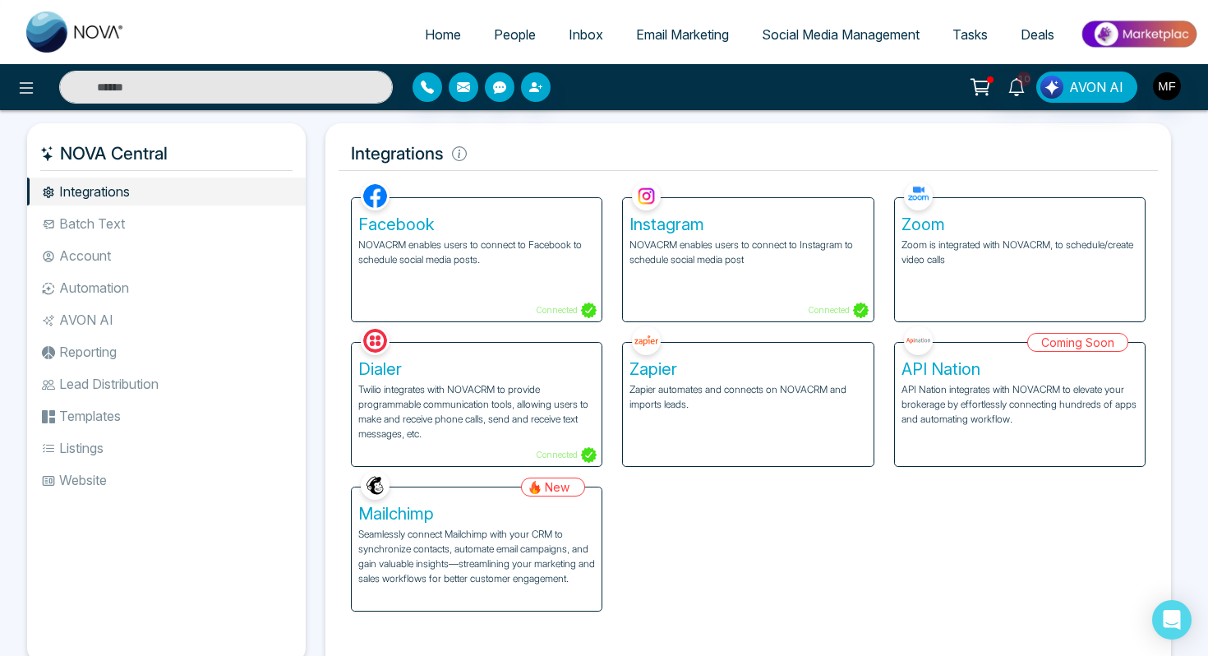
click at [99, 33] on img at bounding box center [75, 32] width 99 height 41
select select "*"
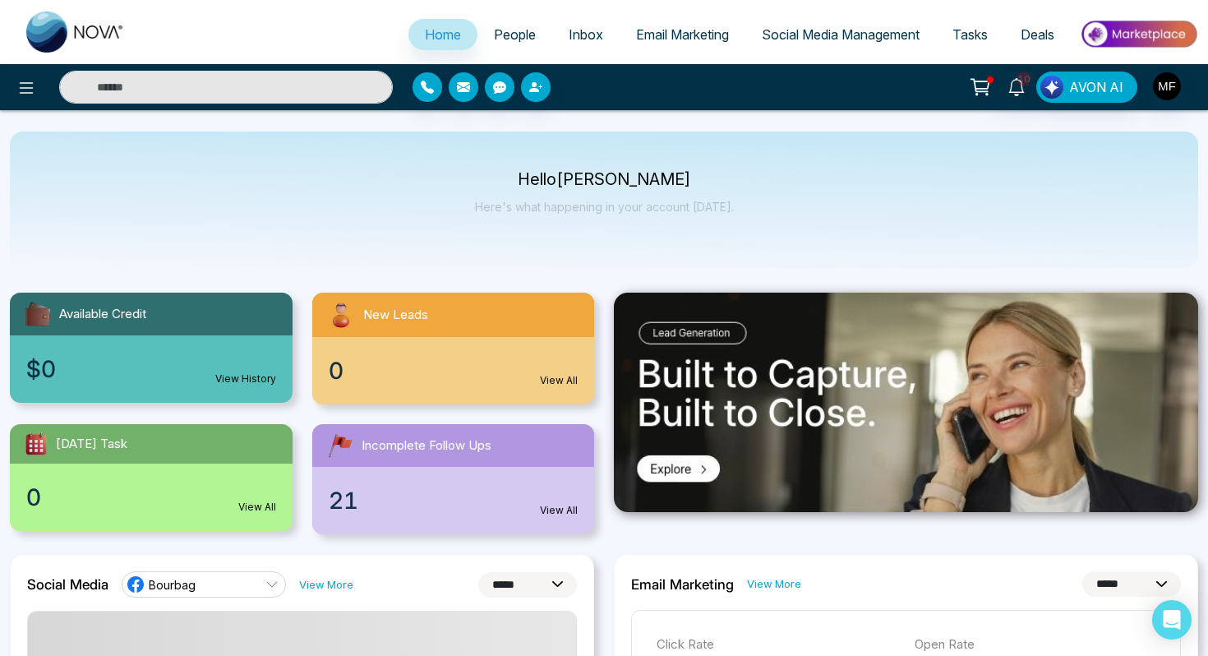
click at [501, 29] on span "People" at bounding box center [515, 34] width 42 height 16
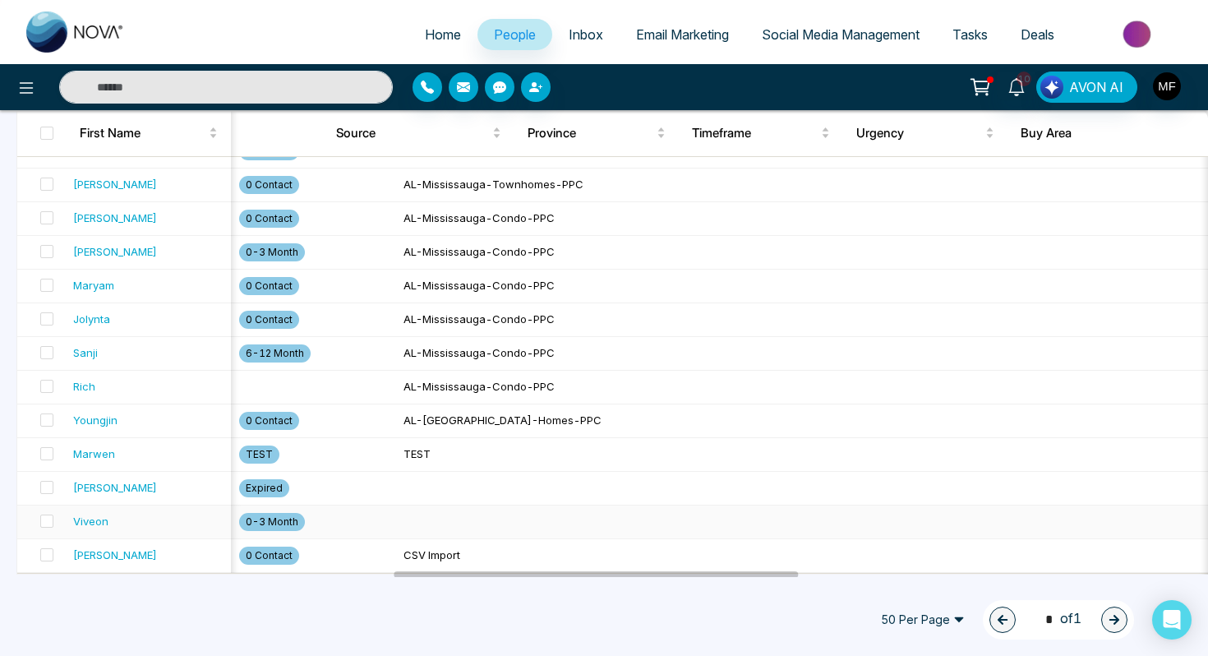
scroll to position [0, 997]
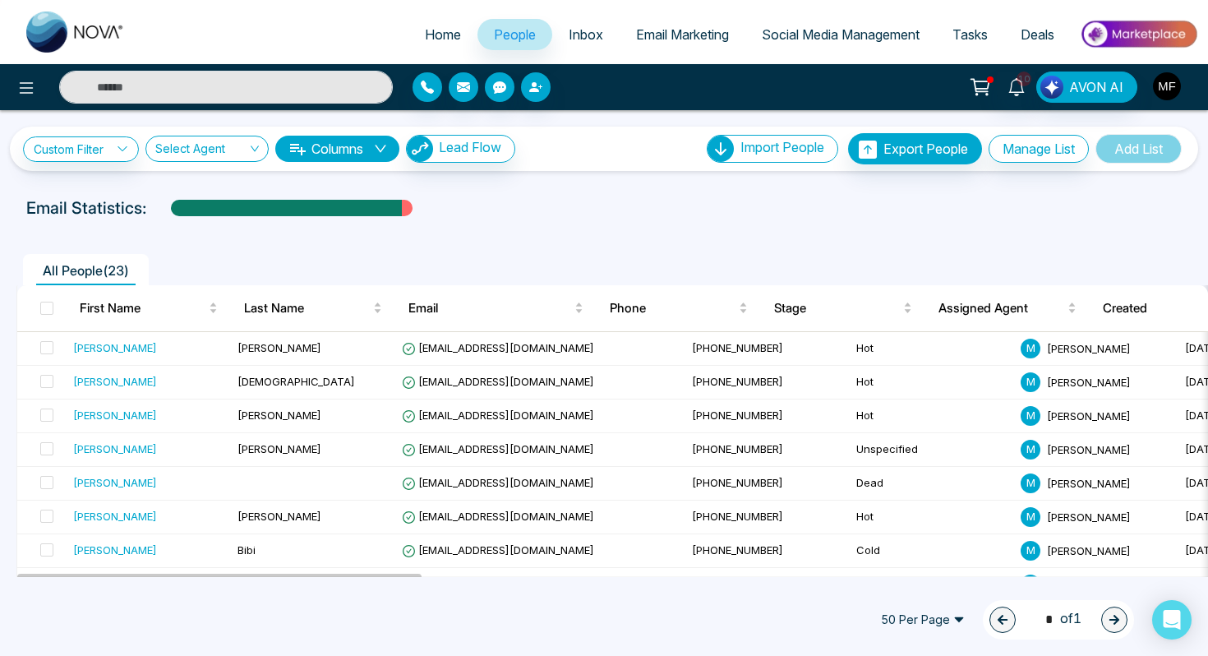
click at [1164, 76] on img "button" at bounding box center [1167, 86] width 28 height 28
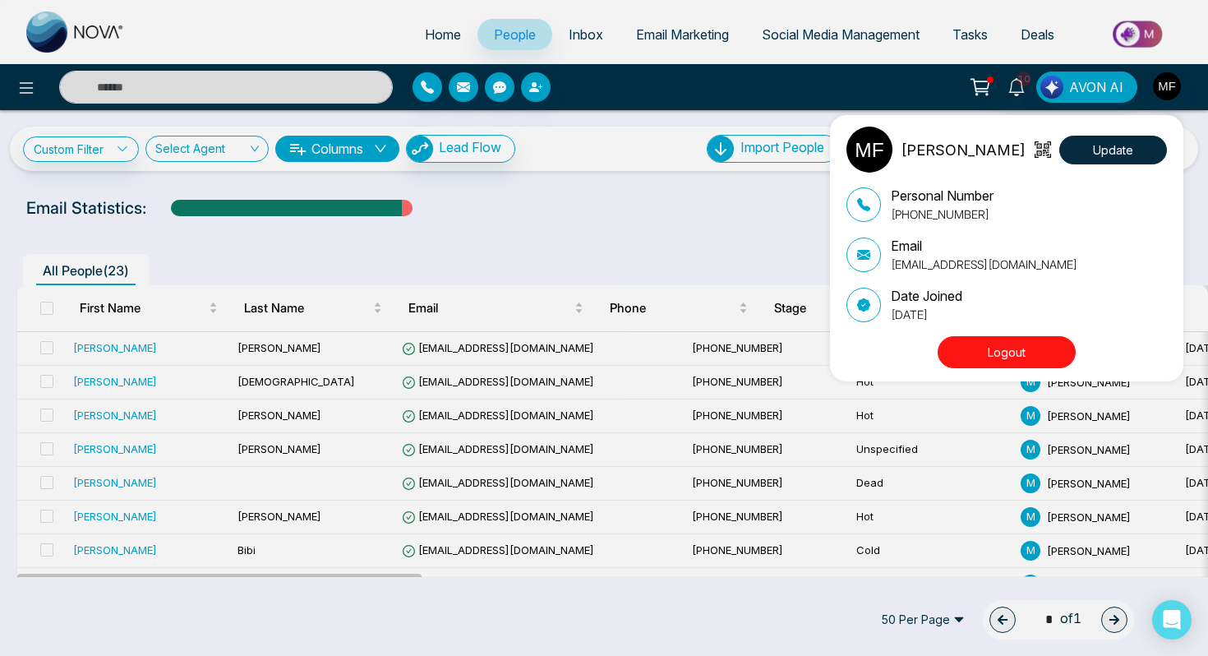
click at [1002, 357] on button "Logout" at bounding box center [1007, 352] width 138 height 32
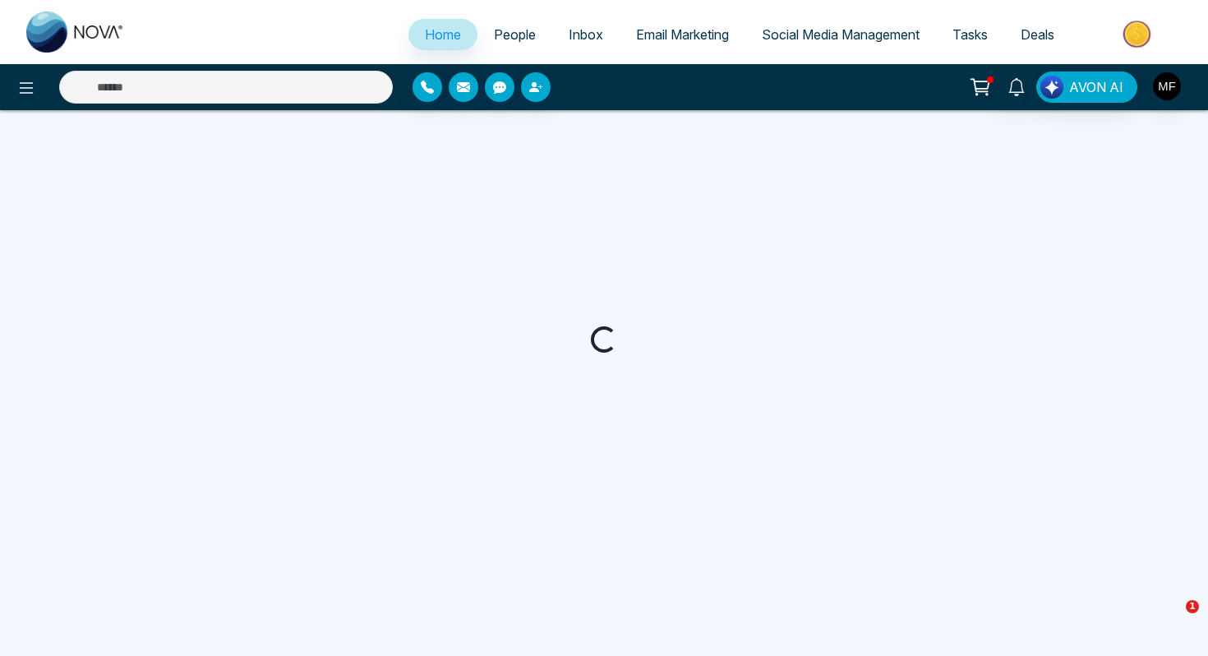
select select "*"
